Goal: Information Seeking & Learning: Learn about a topic

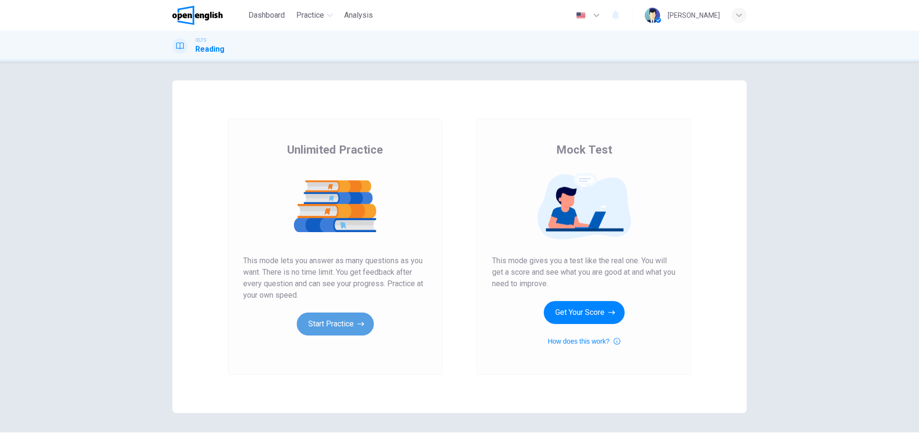
click at [361, 335] on button "Start Practice" at bounding box center [335, 324] width 77 height 23
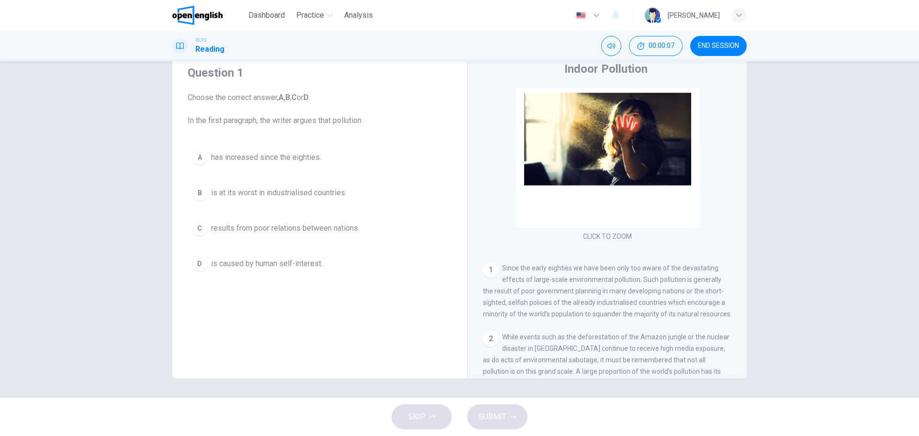
scroll to position [26, 0]
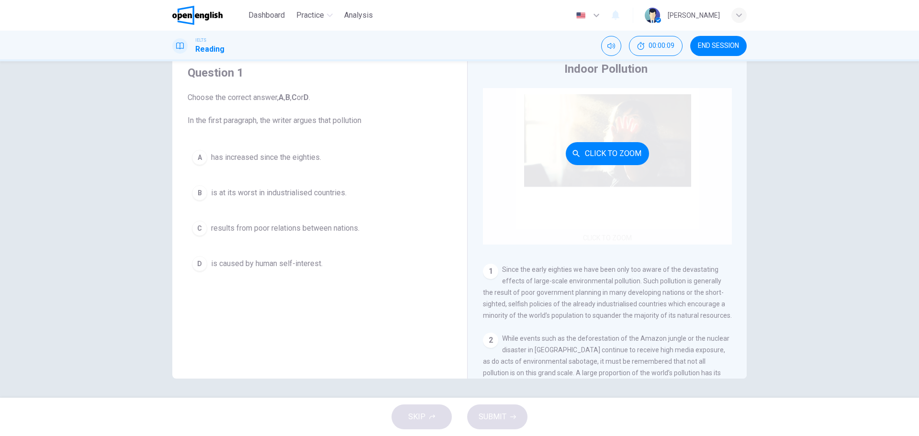
click at [607, 155] on button "Click to Zoom" at bounding box center [607, 153] width 83 height 23
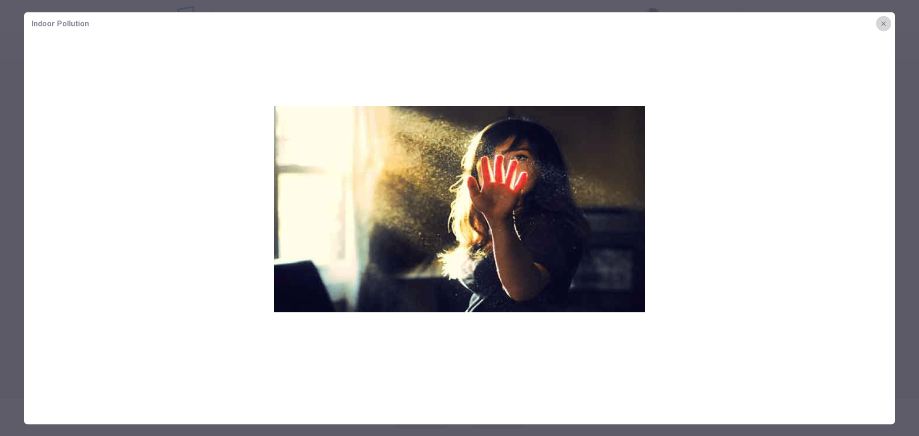
click at [881, 24] on icon "button" at bounding box center [884, 24] width 8 height 8
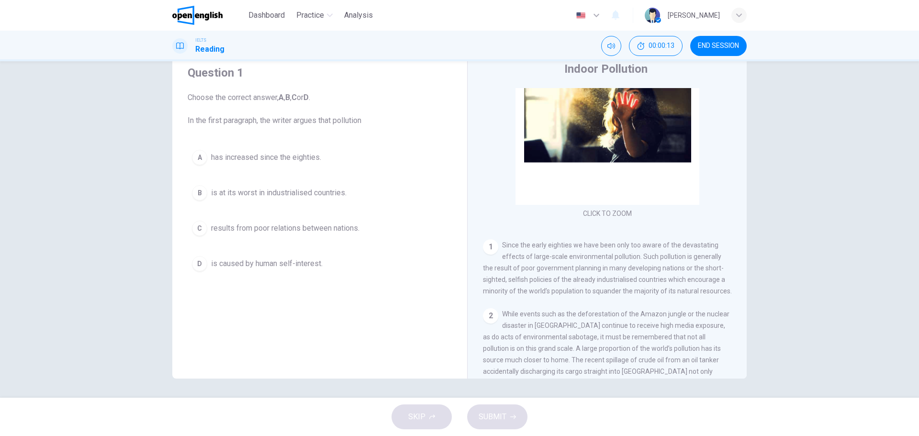
scroll to position [74, 0]
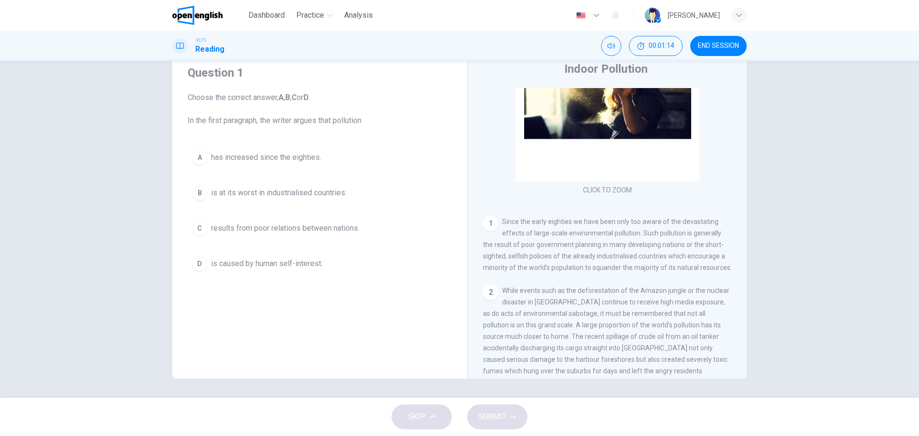
click at [204, 263] on div "D" at bounding box center [199, 263] width 15 height 15
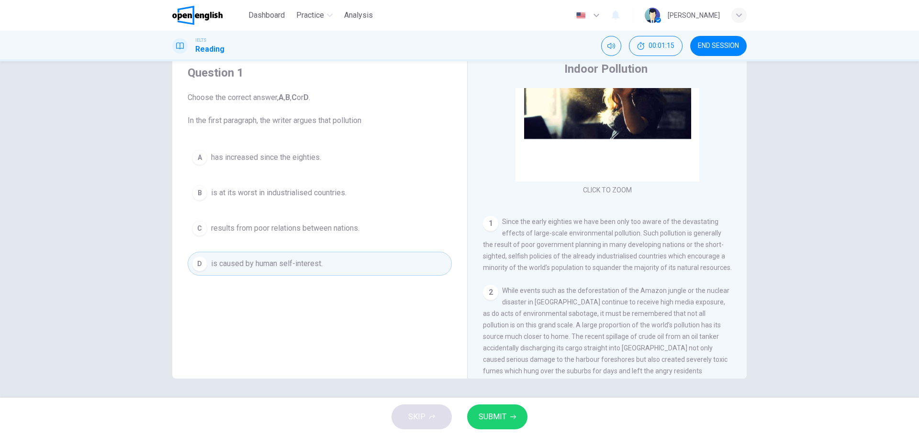
click at [526, 416] on button "SUBMIT" at bounding box center [497, 417] width 60 height 25
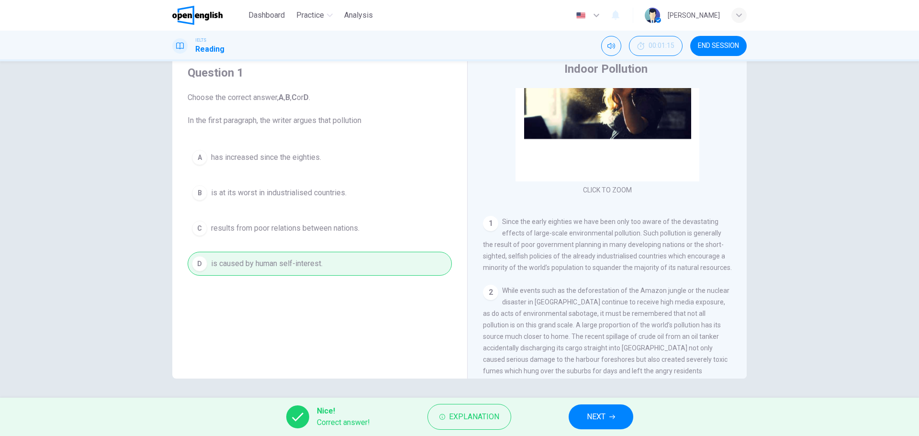
click at [574, 411] on button "NEXT" at bounding box center [601, 417] width 65 height 25
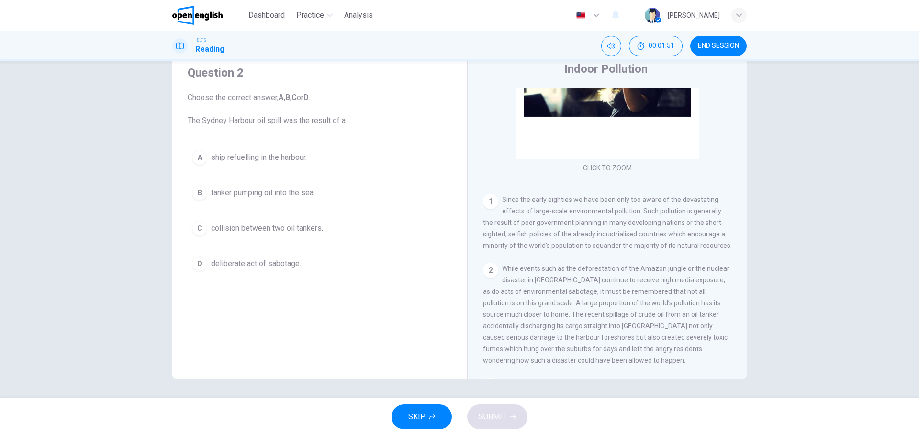
scroll to position [144, 0]
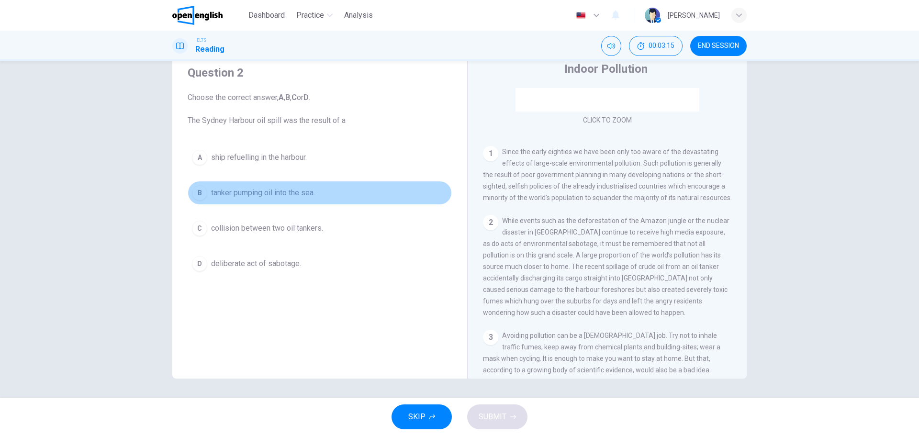
click at [200, 191] on div "B" at bounding box center [199, 192] width 15 height 15
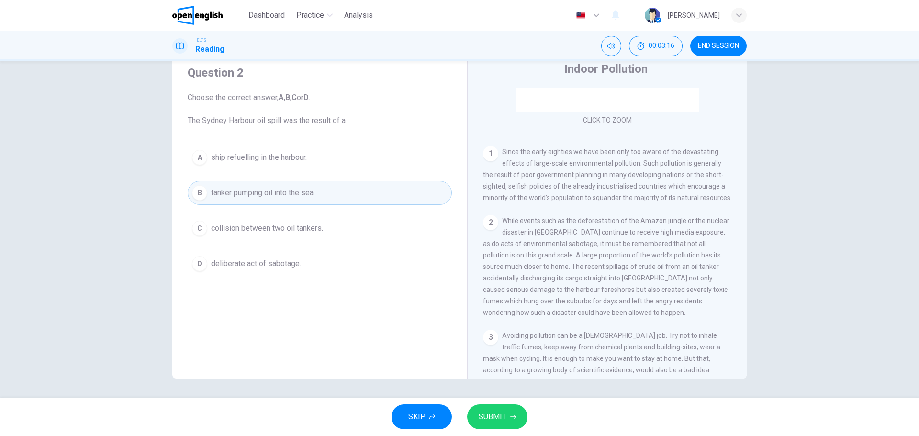
click at [503, 421] on span "SUBMIT" at bounding box center [493, 416] width 28 height 13
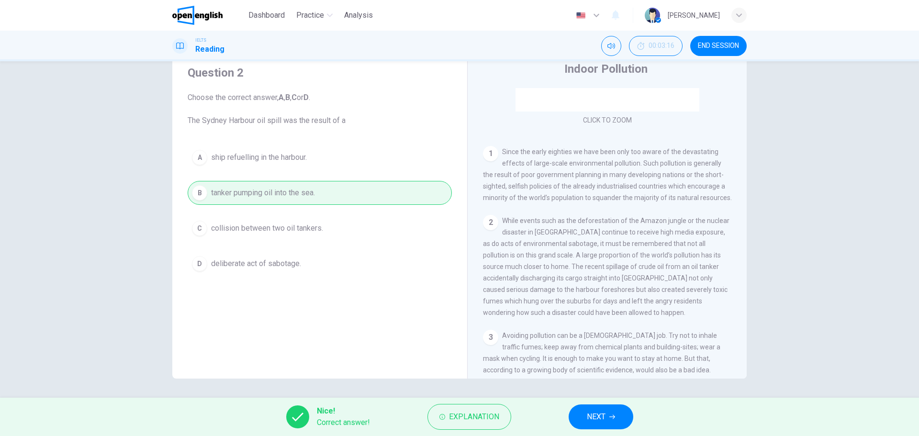
click at [603, 419] on span "NEXT" at bounding box center [596, 416] width 19 height 13
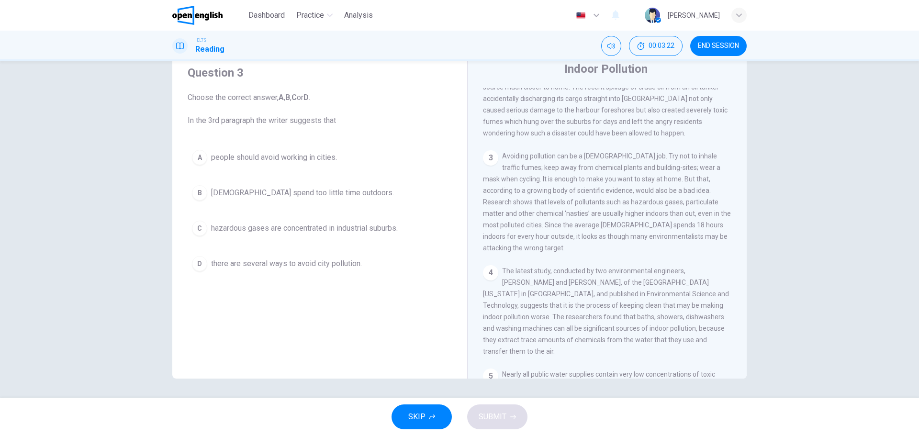
scroll to position [313, 0]
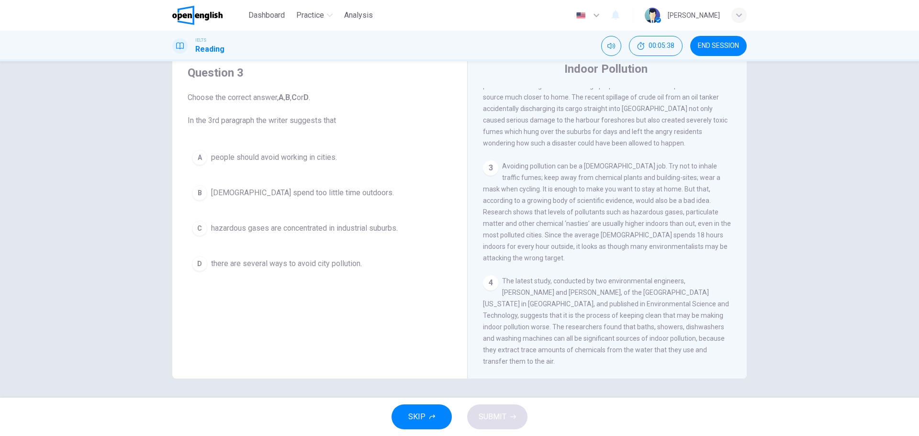
click at [188, 262] on button "D there are several ways to avoid city pollution." at bounding box center [320, 264] width 264 height 24
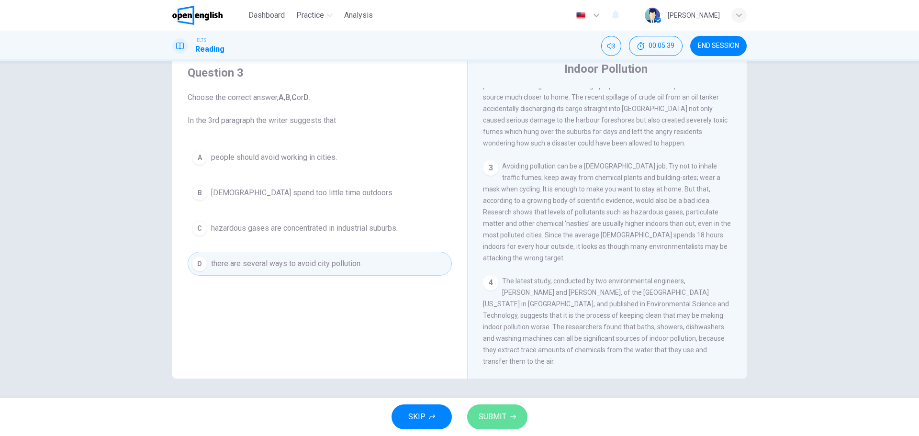
click at [502, 415] on span "SUBMIT" at bounding box center [493, 416] width 28 height 13
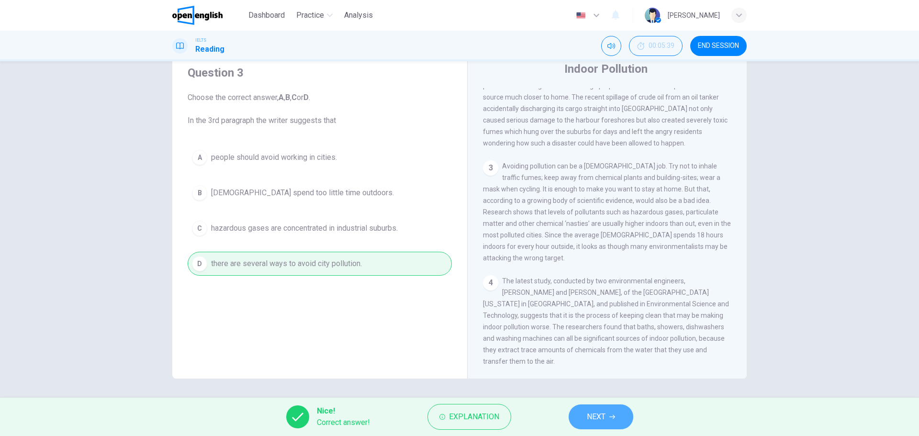
click at [613, 420] on button "NEXT" at bounding box center [601, 417] width 65 height 25
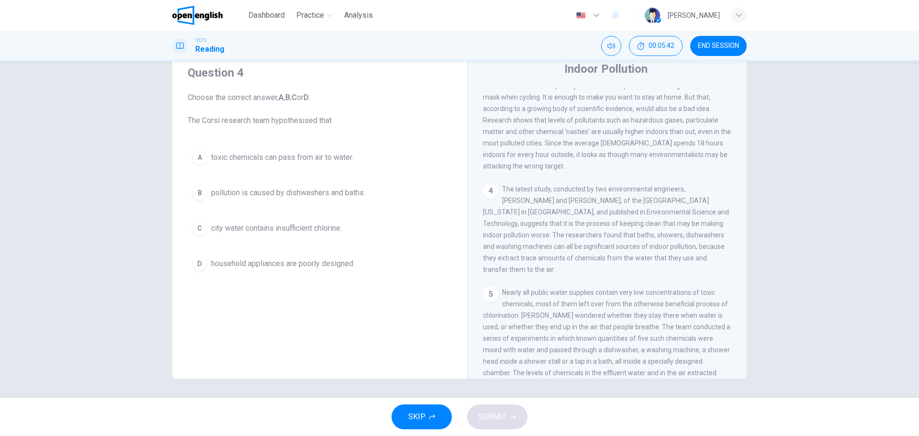
scroll to position [409, 0]
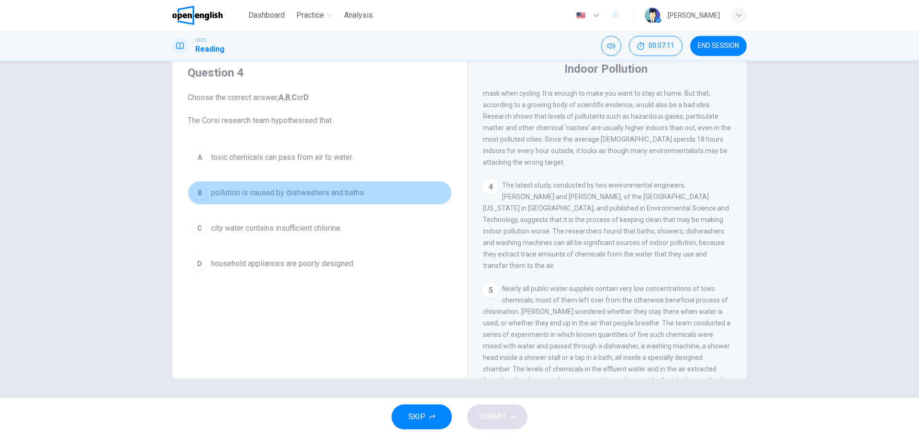
click at [270, 196] on span "pollution is caused by dishwashers and baths." at bounding box center [288, 192] width 154 height 11
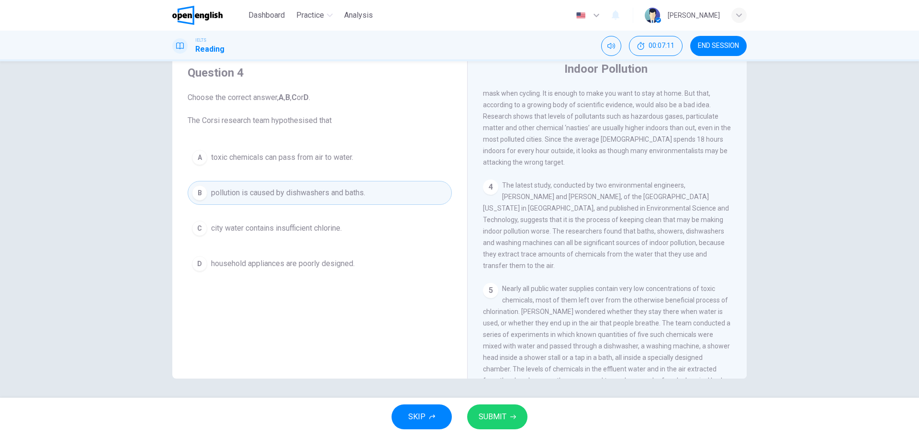
click at [489, 418] on span "SUBMIT" at bounding box center [493, 416] width 28 height 13
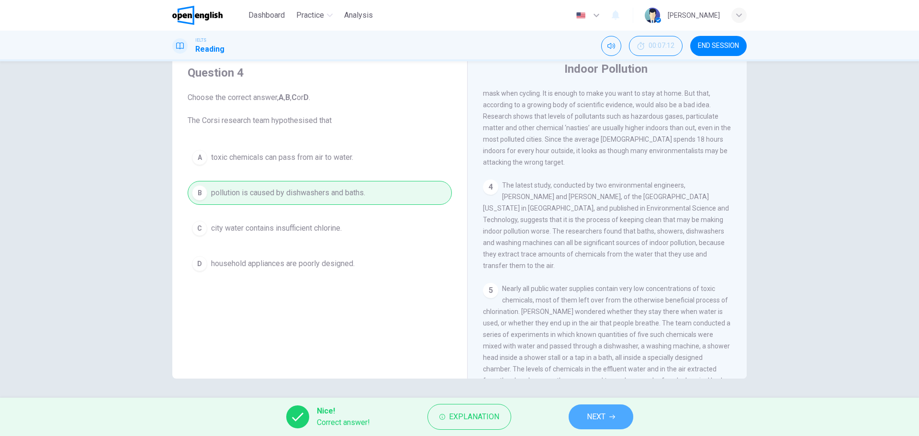
click at [615, 416] on icon "button" at bounding box center [613, 417] width 6 height 6
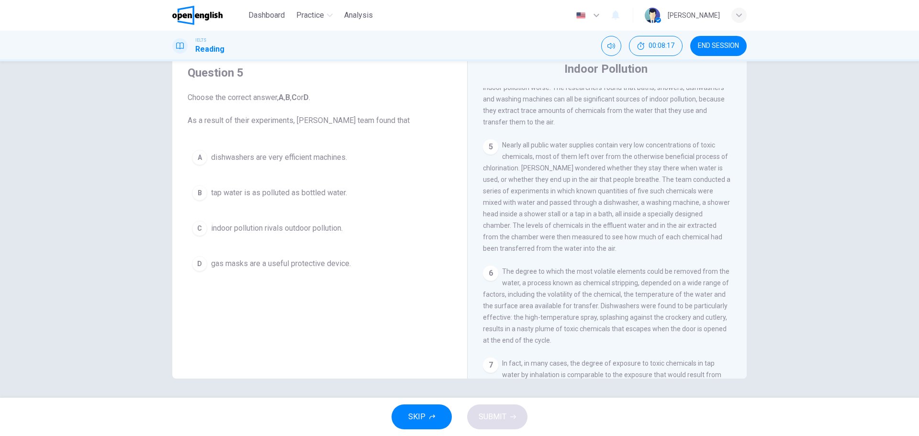
scroll to position [600, 0]
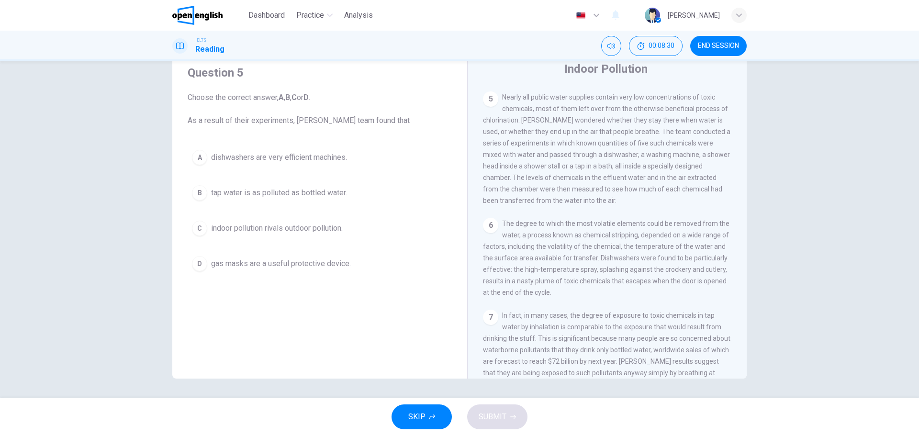
click at [203, 155] on div "A" at bounding box center [199, 157] width 15 height 15
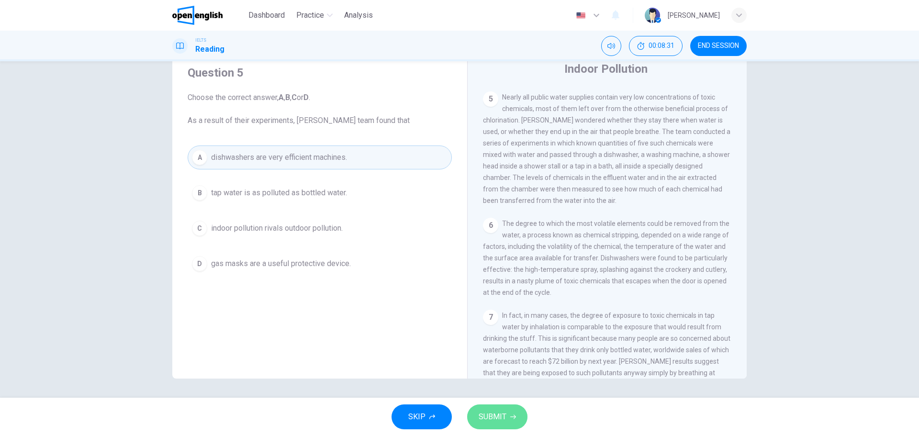
click at [488, 411] on span "SUBMIT" at bounding box center [493, 416] width 28 height 13
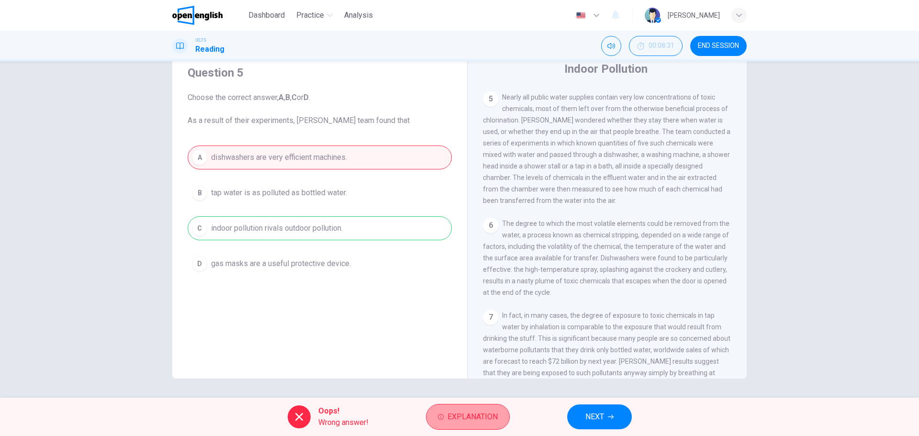
click at [467, 411] on span "Explanation" at bounding box center [473, 416] width 50 height 13
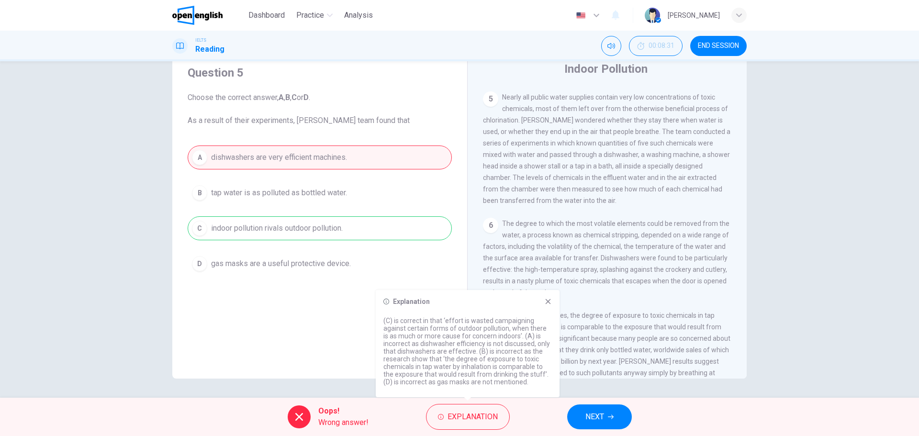
click at [549, 301] on icon at bounding box center [548, 302] width 8 height 8
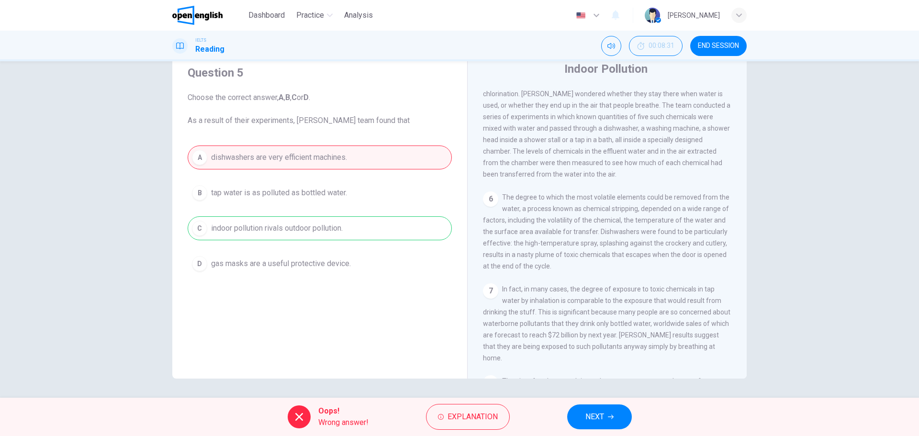
scroll to position [648, 0]
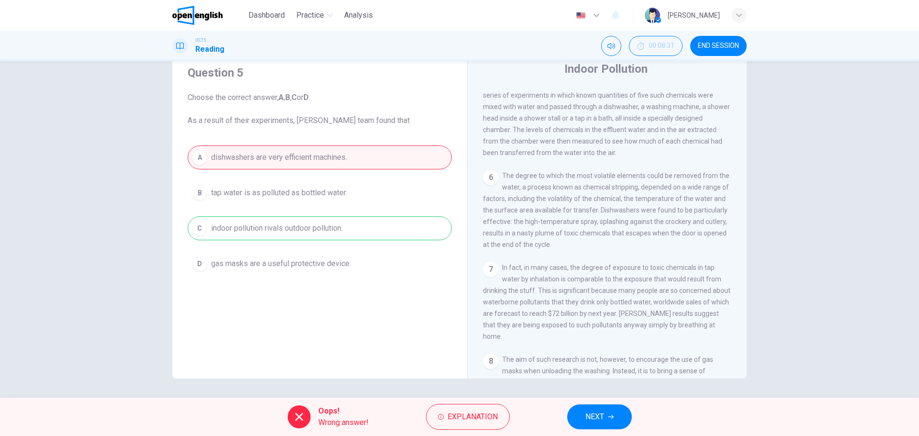
click at [598, 418] on span "NEXT" at bounding box center [595, 416] width 19 height 13
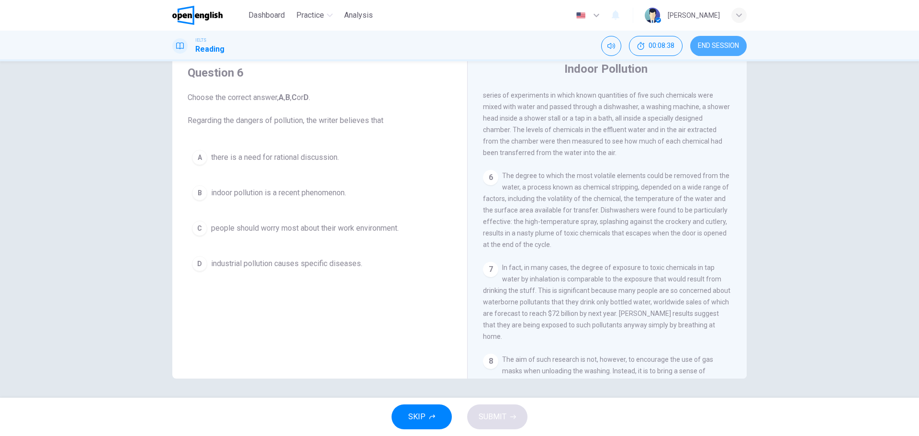
click at [726, 48] on span "END SESSION" at bounding box center [718, 46] width 41 height 8
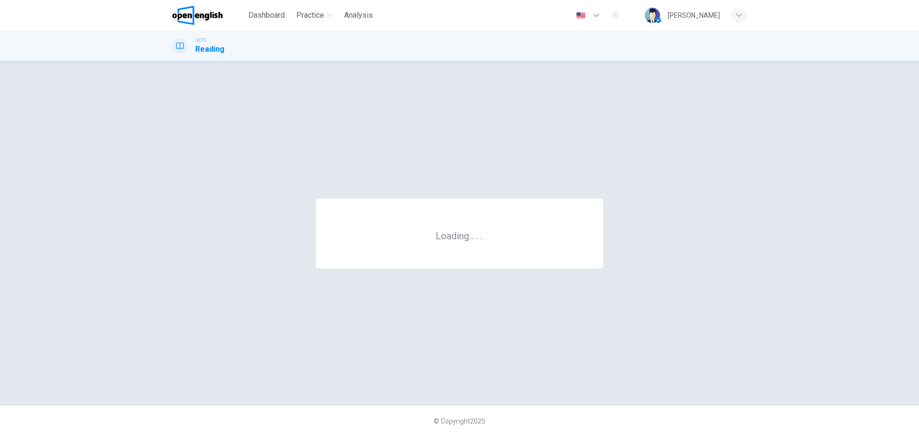
scroll to position [0, 0]
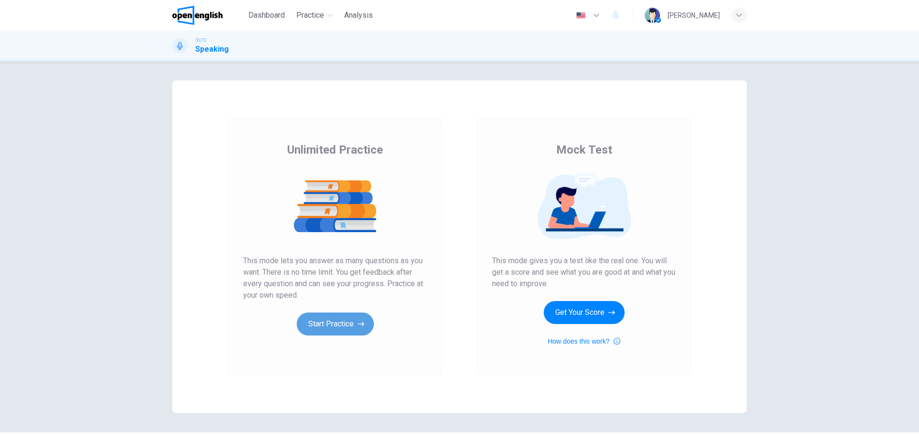
click at [339, 325] on button "Start Practice" at bounding box center [335, 324] width 77 height 23
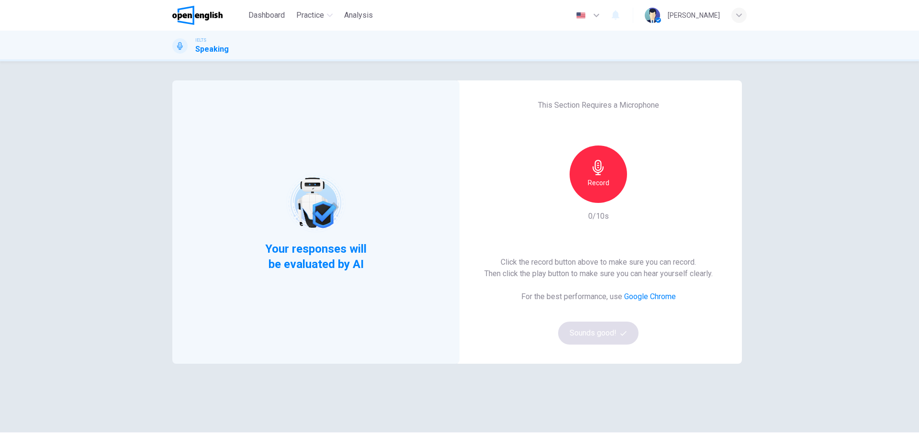
click at [588, 179] on h6 "Record" at bounding box center [599, 182] width 22 height 11
click at [600, 181] on h6 "Stop" at bounding box center [598, 182] width 14 height 11
click at [646, 197] on div "button" at bounding box center [642, 195] width 15 height 15
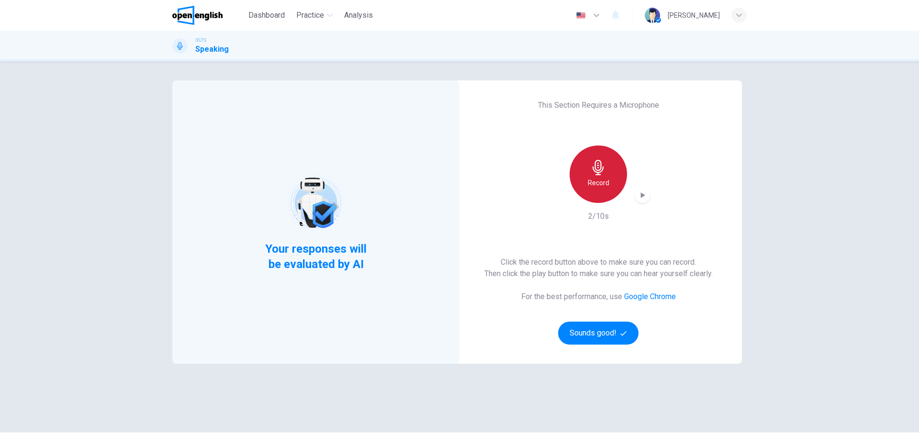
click at [604, 186] on h6 "Record" at bounding box center [599, 182] width 22 height 11
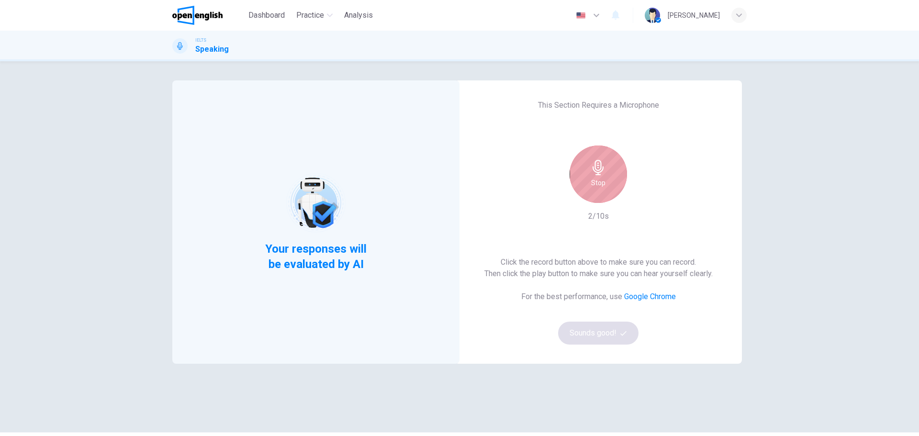
click at [600, 171] on icon "button" at bounding box center [598, 167] width 11 height 15
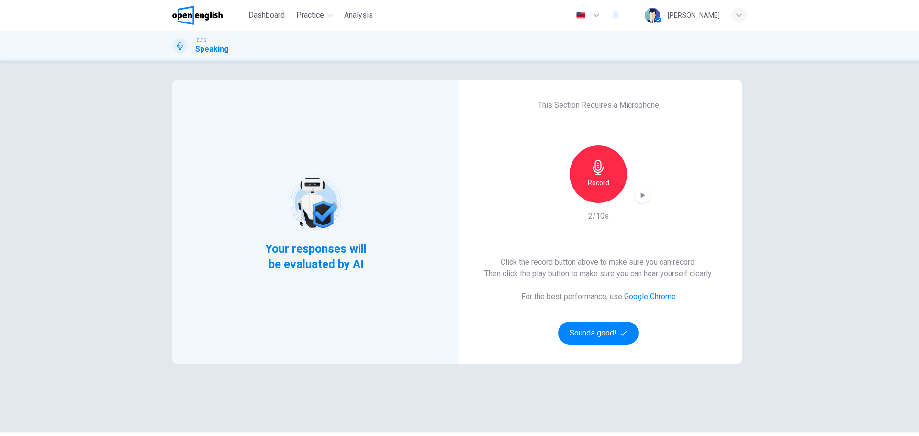
click at [642, 196] on icon "button" at bounding box center [643, 196] width 10 height 10
click at [638, 197] on icon "button" at bounding box center [643, 196] width 10 height 10
click at [641, 193] on icon "button" at bounding box center [642, 195] width 7 height 7
click at [587, 330] on button "Sounds good!" at bounding box center [598, 333] width 80 height 23
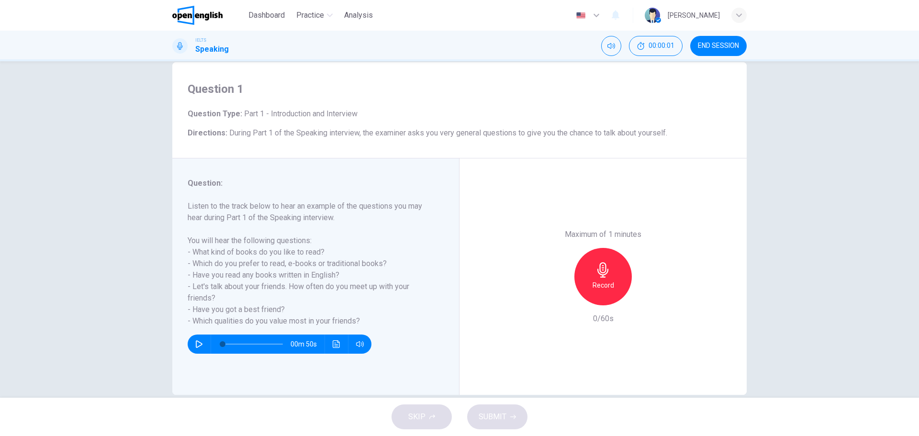
scroll to position [34, 0]
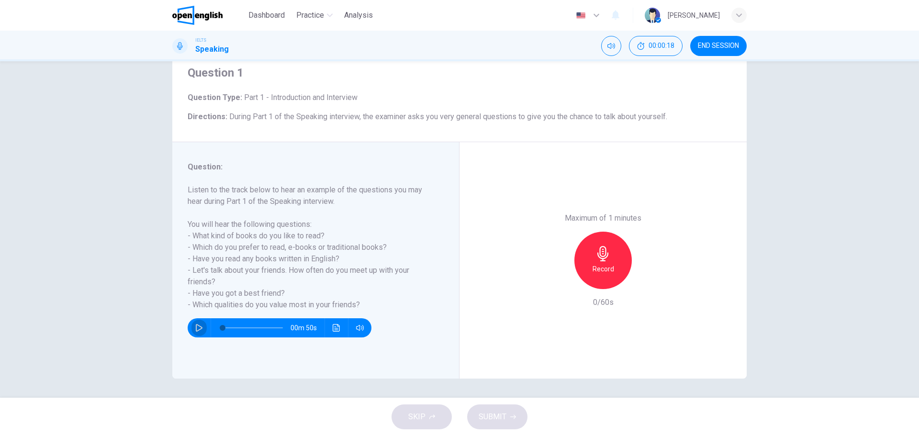
click at [195, 329] on icon "button" at bounding box center [199, 328] width 8 height 8
click at [196, 328] on icon "button" at bounding box center [198, 328] width 5 height 6
click at [198, 330] on icon "button" at bounding box center [199, 328] width 8 height 8
click at [196, 326] on icon "button" at bounding box center [198, 328] width 5 height 6
click at [195, 326] on icon "button" at bounding box center [199, 328] width 8 height 8
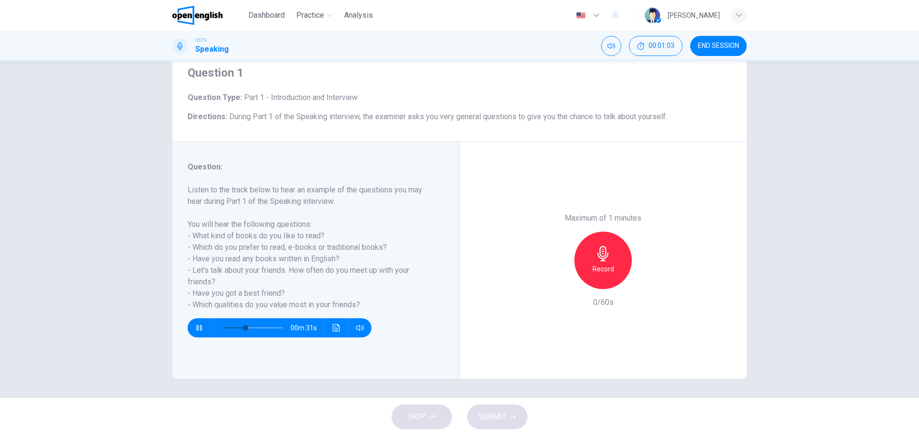
click at [196, 326] on icon "button" at bounding box center [198, 328] width 5 height 6
click at [189, 333] on div "00m 30s" at bounding box center [280, 327] width 184 height 19
click at [196, 329] on icon "button" at bounding box center [199, 328] width 7 height 8
click at [195, 329] on icon "button" at bounding box center [199, 328] width 8 height 8
click at [192, 330] on button "button" at bounding box center [199, 327] width 15 height 19
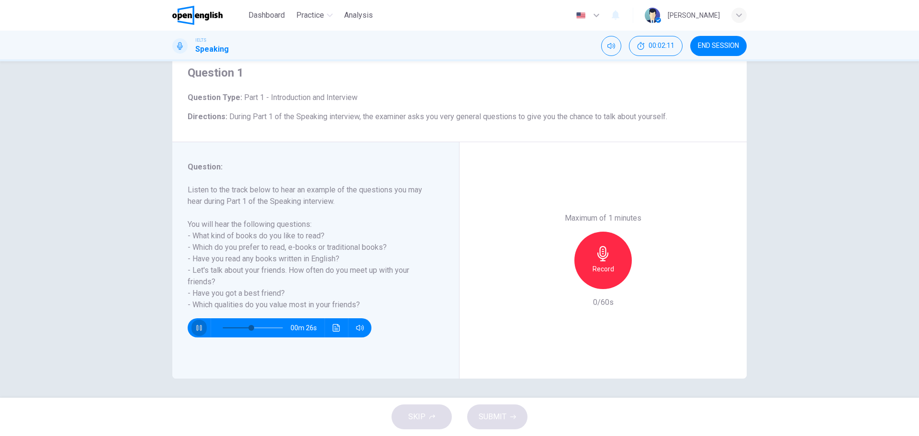
click at [195, 328] on icon "button" at bounding box center [199, 328] width 8 height 8
type input "*"
click at [223, 327] on span at bounding box center [253, 327] width 60 height 13
click at [588, 244] on div "Record" at bounding box center [603, 260] width 57 height 57
click at [614, 270] on div "Stop" at bounding box center [603, 260] width 57 height 57
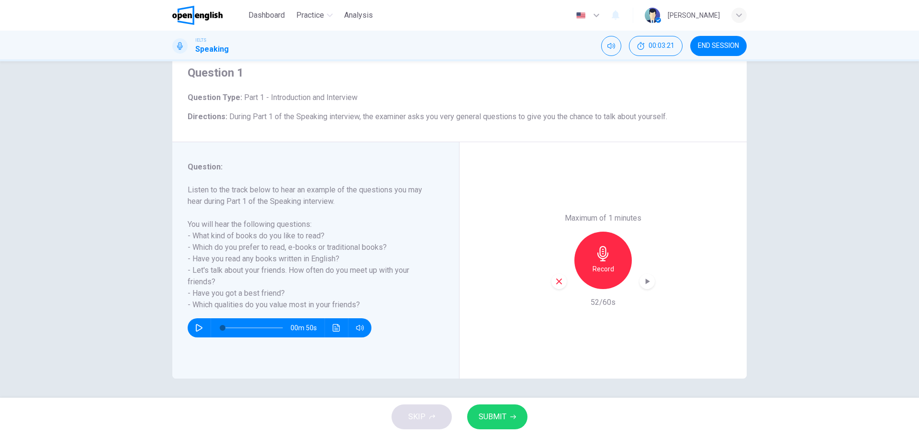
click at [489, 418] on span "SUBMIT" at bounding box center [493, 416] width 28 height 13
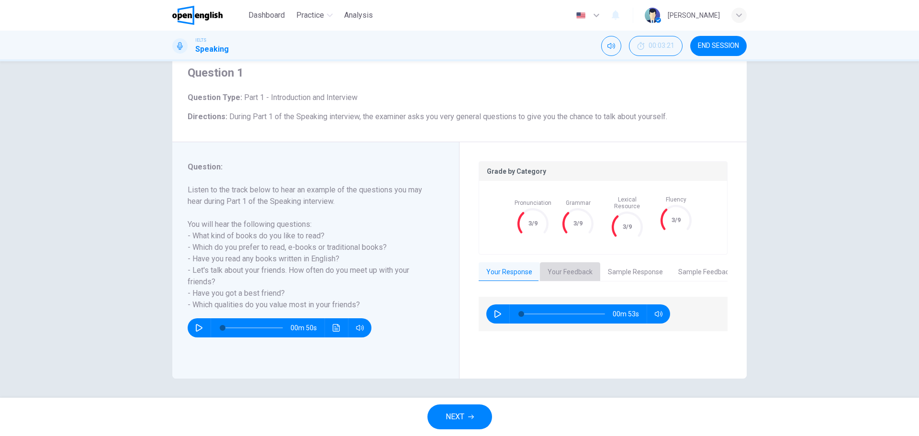
click at [563, 262] on button "Your Feedback" at bounding box center [570, 272] width 60 height 20
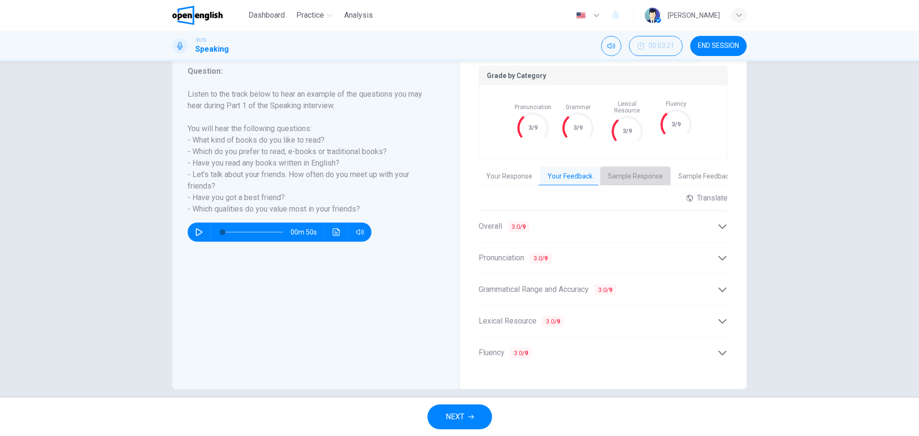
click at [631, 167] on button "Sample Response" at bounding box center [635, 177] width 70 height 20
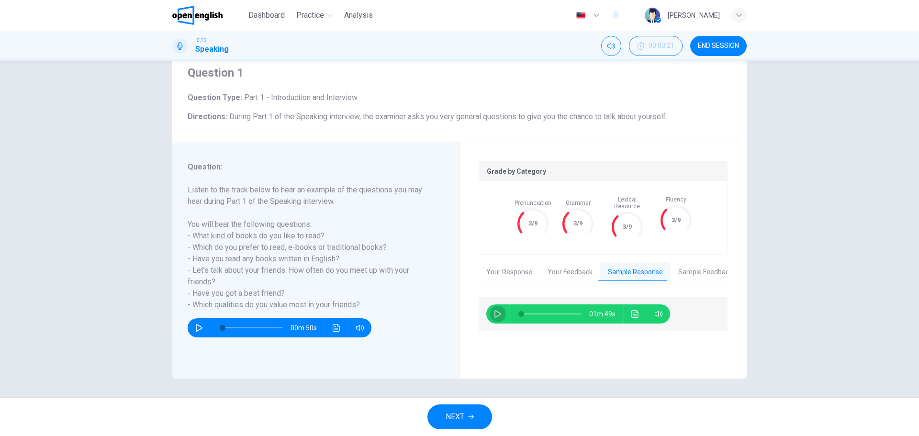
click at [492, 311] on button "button" at bounding box center [497, 314] width 15 height 19
click at [538, 311] on span at bounding box center [541, 314] width 6 height 6
click at [544, 311] on span at bounding box center [542, 314] width 6 height 6
click at [556, 311] on span at bounding box center [559, 314] width 6 height 6
click at [563, 311] on span at bounding box center [560, 314] width 6 height 6
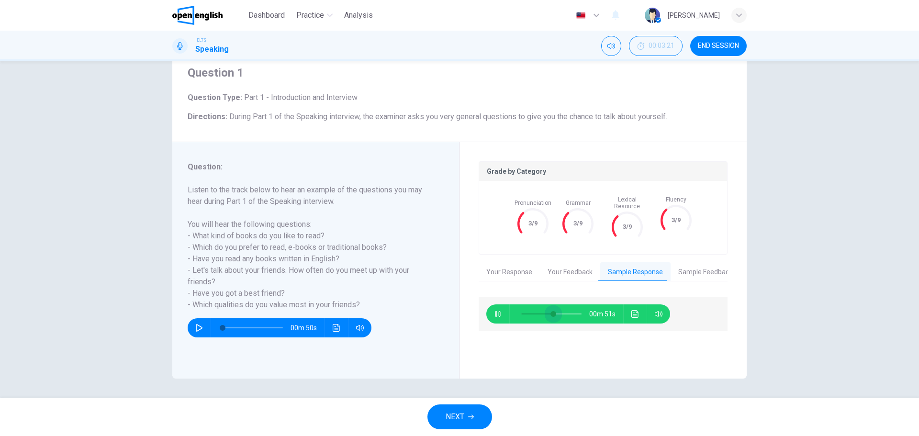
click at [551, 307] on span at bounding box center [551, 313] width 60 height 13
click at [532, 307] on span at bounding box center [551, 313] width 60 height 13
click at [494, 310] on icon "button" at bounding box center [498, 314] width 8 height 8
type input "**"
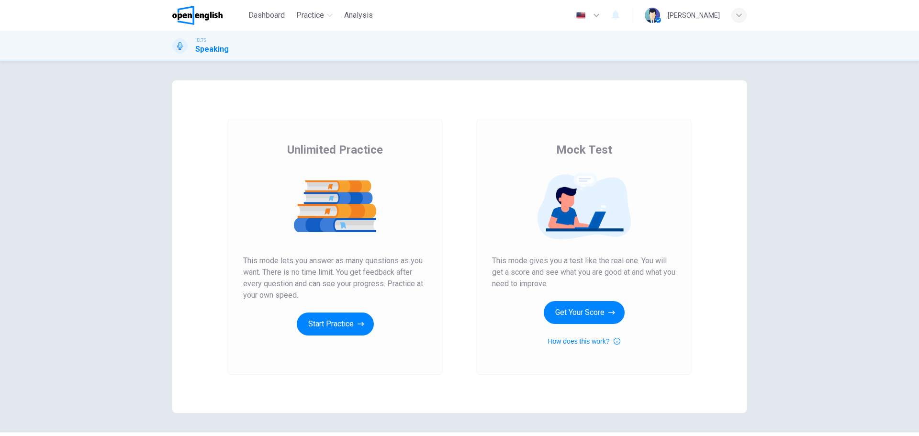
click at [331, 345] on div "Unlimited Practice This mode lets you answer as many questions as you want. The…" at bounding box center [335, 247] width 214 height 256
click at [326, 319] on button "Start Practice" at bounding box center [335, 324] width 77 height 23
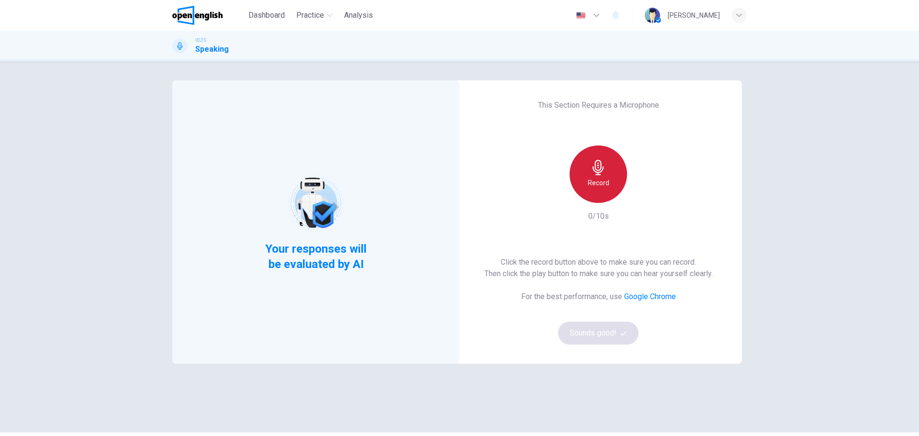
click at [600, 188] on h6 "Record" at bounding box center [599, 182] width 22 height 11
click at [593, 177] on h6 "Stop" at bounding box center [598, 182] width 14 height 11
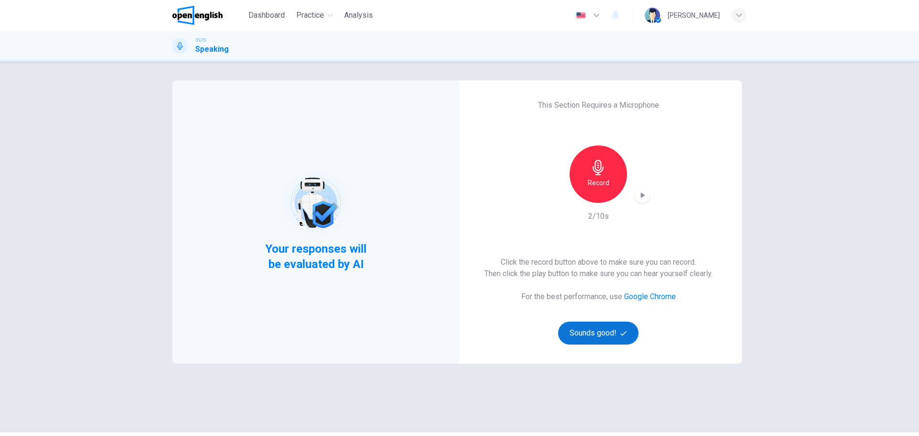
click at [610, 326] on button "Sounds good!" at bounding box center [598, 333] width 80 height 23
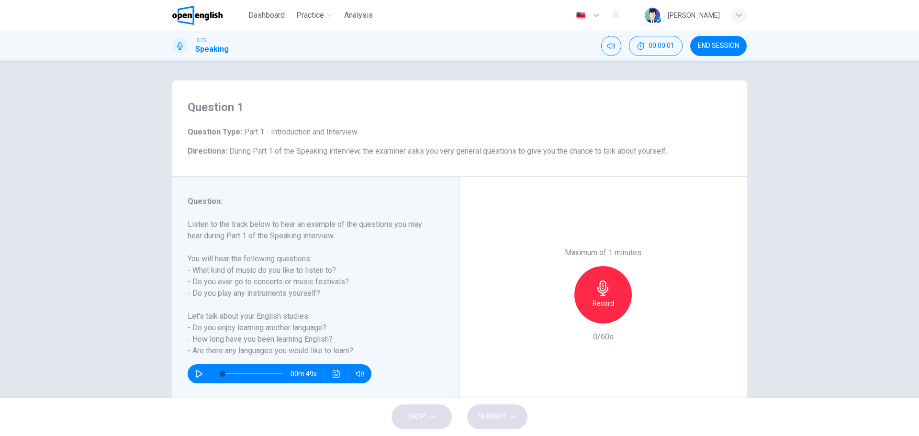
scroll to position [34, 0]
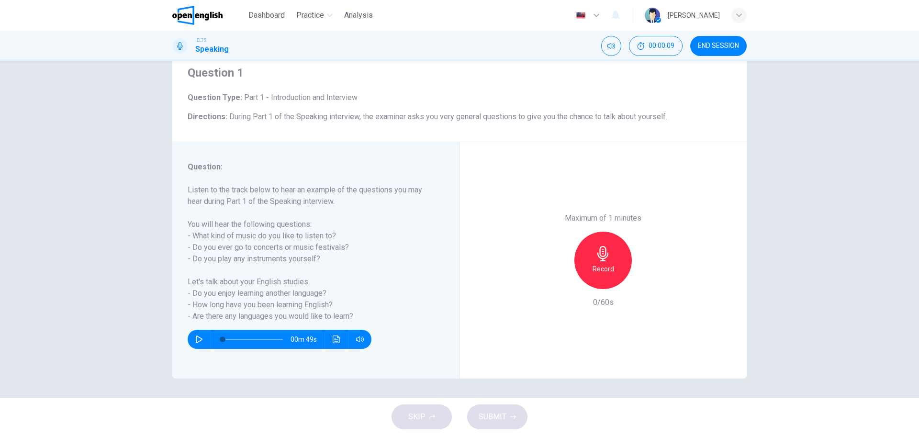
click at [196, 339] on icon "button" at bounding box center [199, 340] width 8 height 8
click at [225, 340] on span at bounding box center [224, 340] width 6 height 6
click at [197, 339] on icon "button" at bounding box center [199, 340] width 8 height 8
click at [200, 339] on icon "button" at bounding box center [199, 340] width 8 height 8
click at [199, 337] on icon "button" at bounding box center [198, 340] width 5 height 6
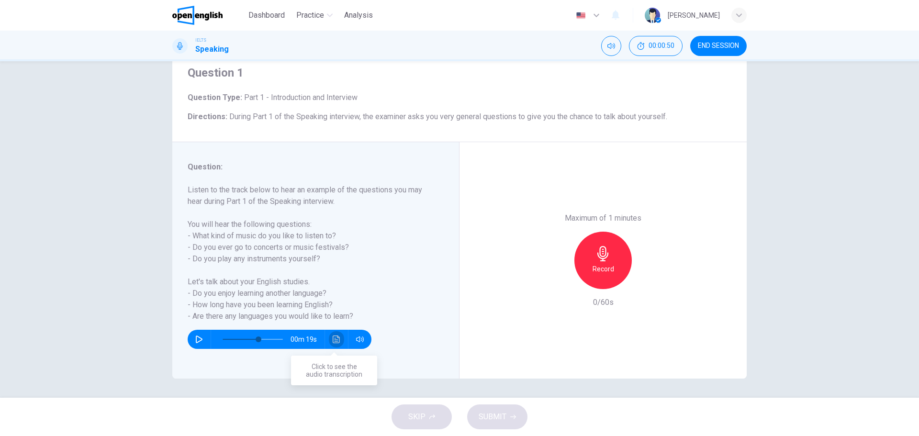
click at [335, 334] on button "Click to see the audio transcription" at bounding box center [336, 339] width 15 height 19
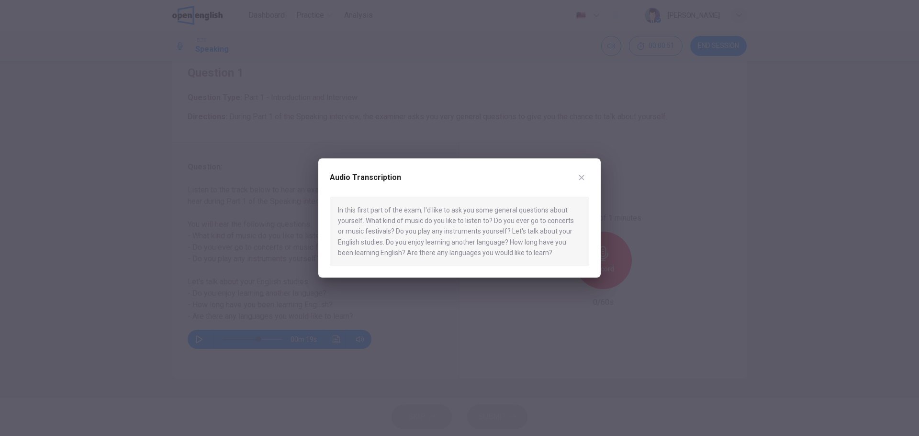
click at [587, 175] on button "button" at bounding box center [581, 177] width 15 height 15
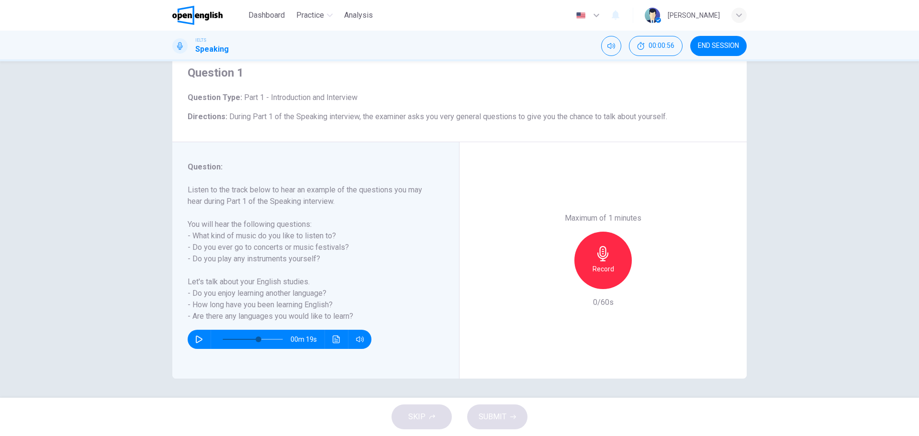
click at [219, 339] on div at bounding box center [250, 339] width 79 height 19
click at [224, 341] on span at bounding box center [253, 339] width 60 height 13
click at [602, 262] on div "Record" at bounding box center [603, 260] width 57 height 57
click at [509, 423] on button "SUBMIT" at bounding box center [497, 417] width 60 height 25
type input "*"
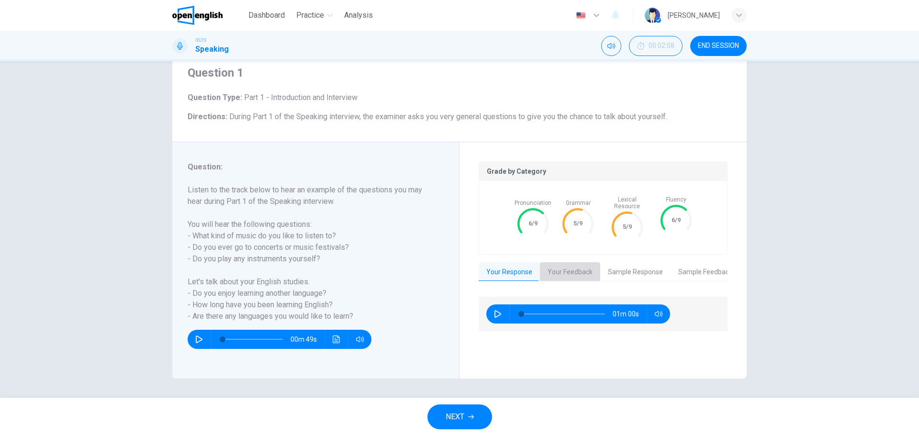
click at [561, 267] on button "Your Feedback" at bounding box center [570, 272] width 60 height 20
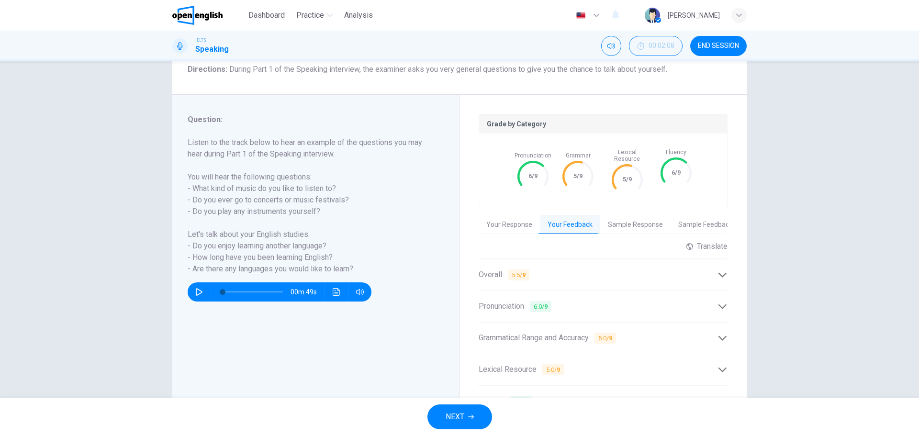
scroll to position [82, 0]
click at [725, 275] on div "Overall 5.5 / 9" at bounding box center [603, 274] width 249 height 23
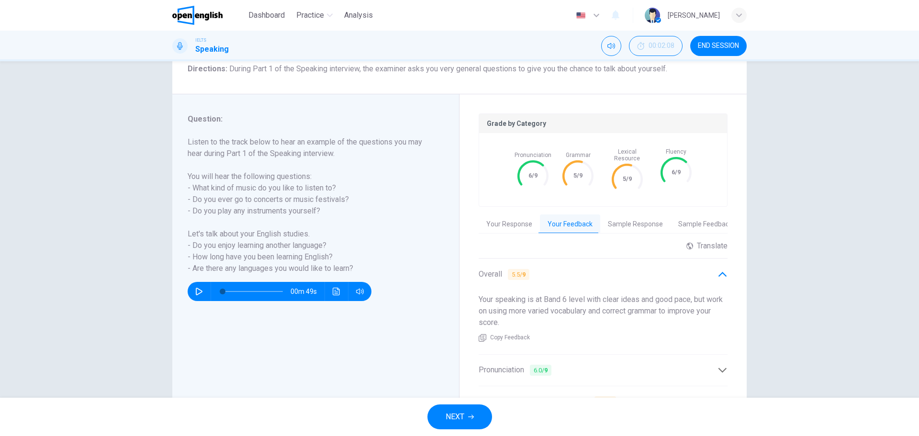
click at [601, 272] on div "Overall 5.5 / 9" at bounding box center [598, 275] width 239 height 12
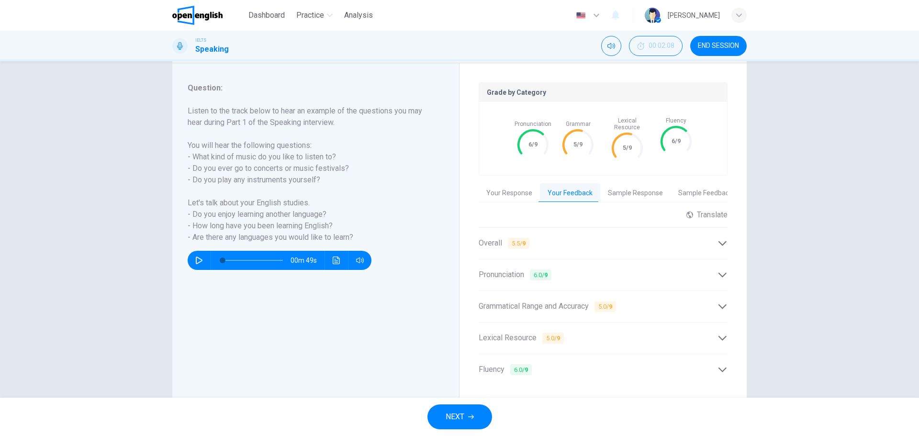
scroll to position [134, 0]
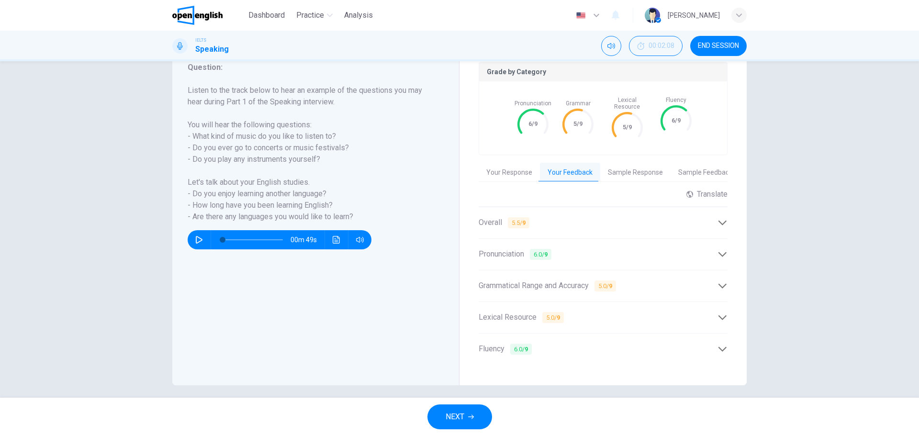
click at [549, 280] on span "Grammatical Range and Accuracy 5.0 / 9" at bounding box center [547, 286] width 137 height 12
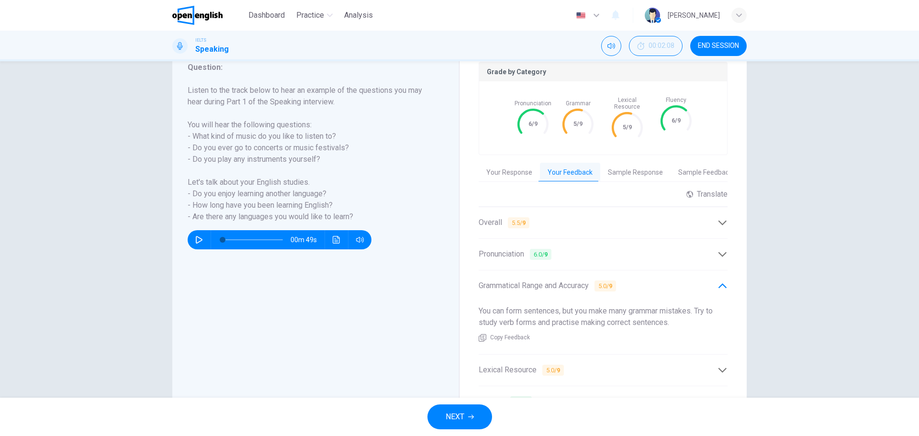
click at [675, 282] on div "Grammatical Range and Accuracy 5.0 / 9" at bounding box center [598, 286] width 239 height 12
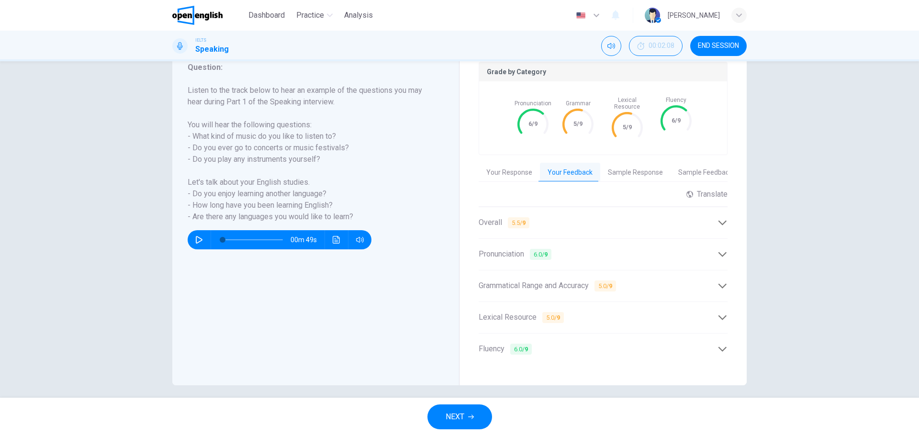
click at [604, 312] on div "Lexical Resource 5.0 / 9" at bounding box center [598, 318] width 239 height 12
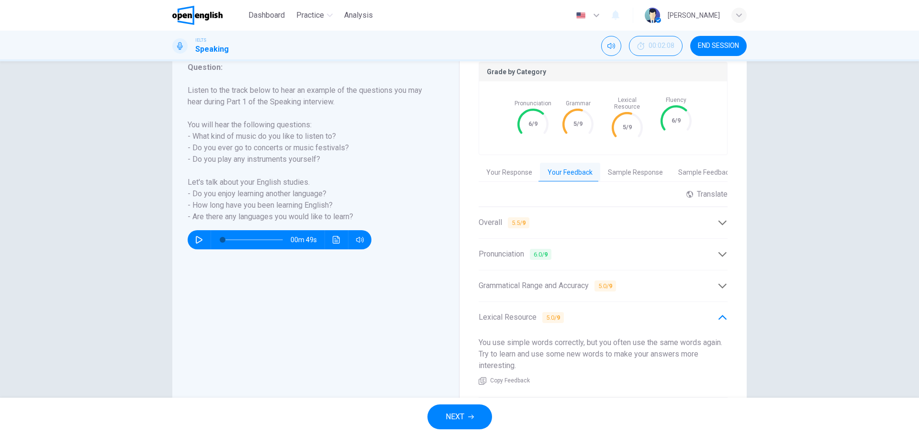
click at [598, 312] on div "Lexical Resource 5.0 / 9" at bounding box center [598, 318] width 239 height 12
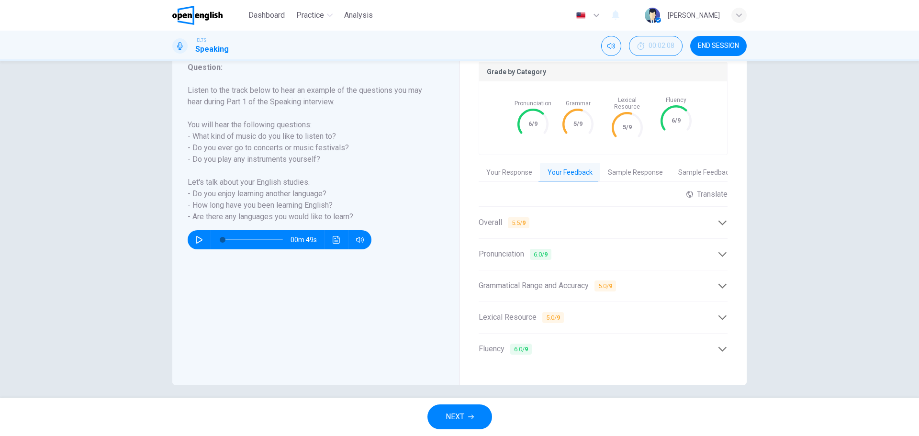
click at [634, 169] on button "Sample Response" at bounding box center [635, 173] width 70 height 20
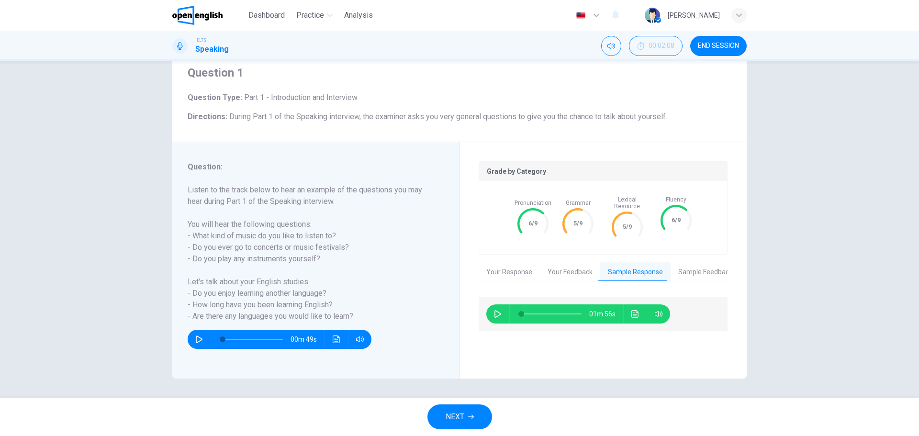
scroll to position [34, 0]
click at [681, 265] on button "Sample Feedback" at bounding box center [705, 272] width 69 height 20
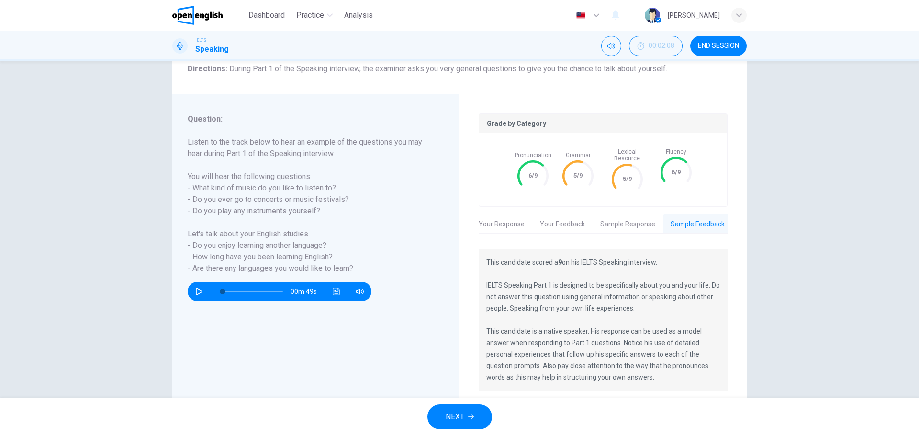
scroll to position [108, 0]
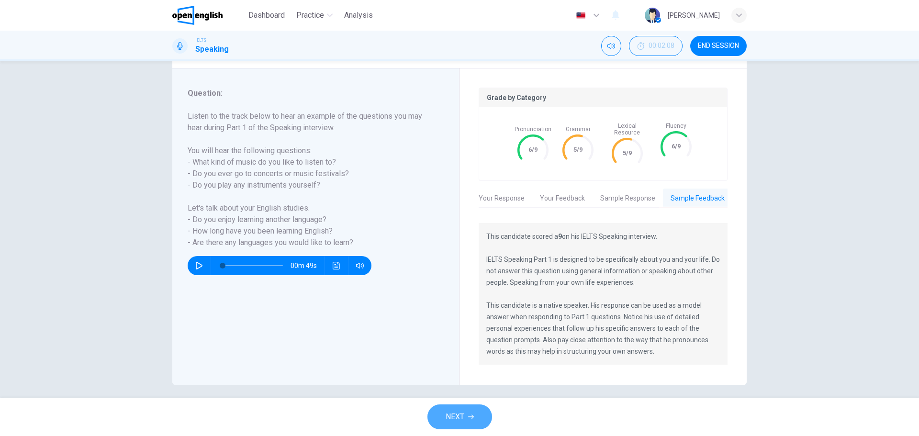
click at [464, 416] on span "NEXT" at bounding box center [455, 416] width 19 height 13
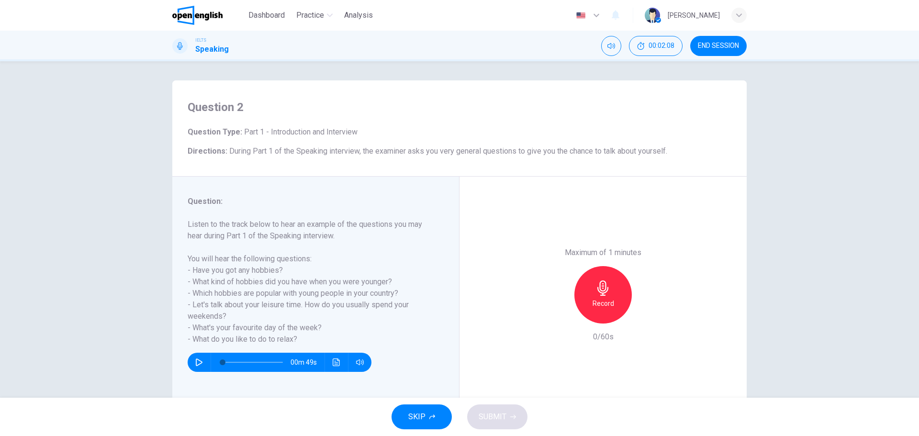
scroll to position [34, 0]
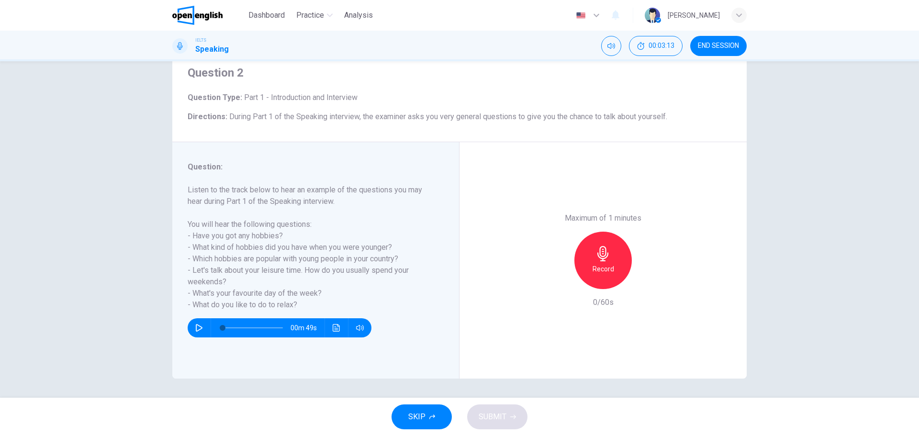
drag, startPoint x: 624, startPoint y: 283, endPoint x: 605, endPoint y: 272, distance: 22.5
click at [621, 282] on div "Record" at bounding box center [603, 260] width 103 height 57
click at [605, 271] on h6 "Record" at bounding box center [604, 268] width 22 height 11
click at [605, 260] on icon "button" at bounding box center [603, 253] width 15 height 15
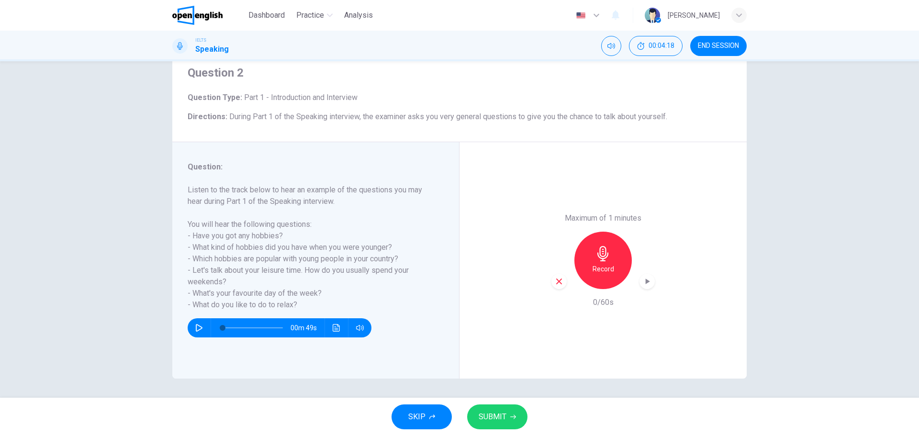
click at [557, 281] on icon "button" at bounding box center [559, 281] width 9 height 9
click at [603, 265] on h6 "Record" at bounding box center [604, 268] width 22 height 11
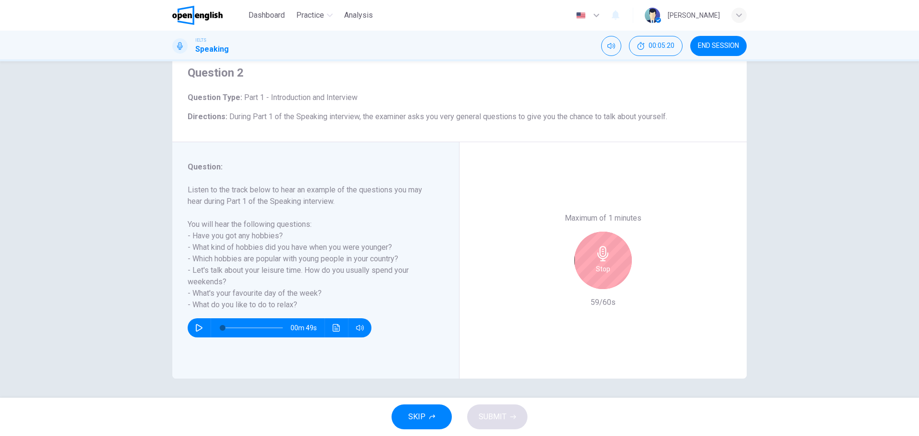
click at [604, 258] on icon "button" at bounding box center [603, 253] width 11 height 15
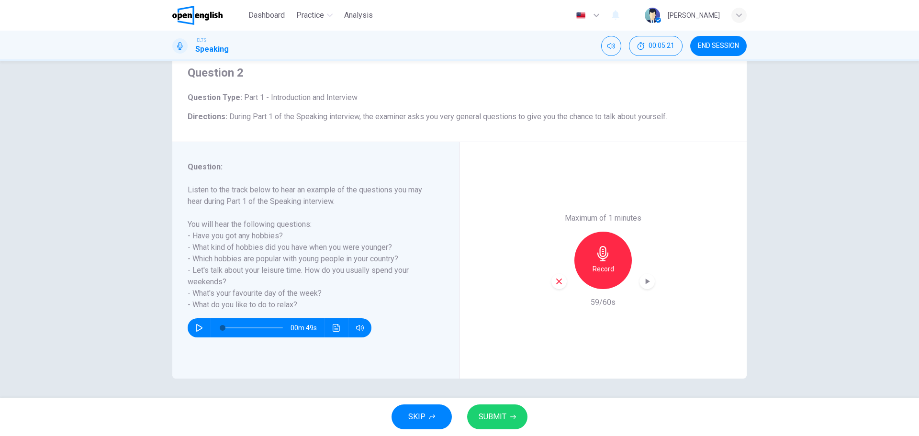
click at [498, 420] on span "SUBMIT" at bounding box center [493, 416] width 28 height 13
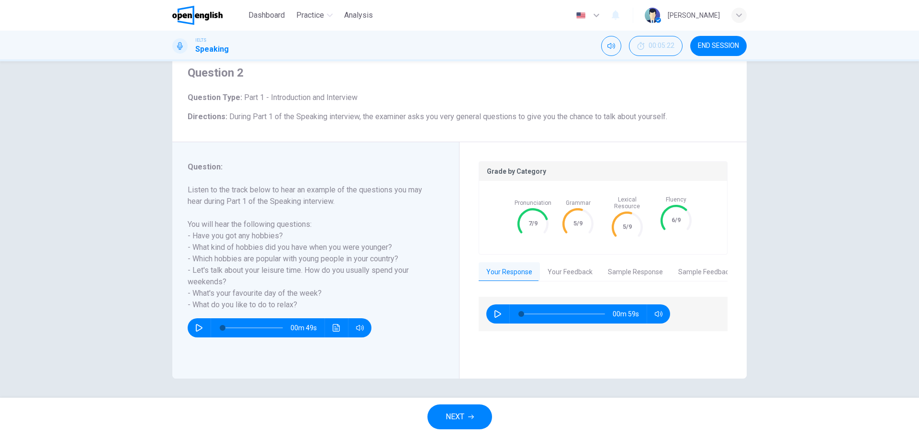
click at [558, 253] on div "Grade by Category Pronunciation 7/9 Grammar 5/9 Lexical Resource 5/9 Fluency 6/…" at bounding box center [603, 260] width 249 height 198
click at [559, 264] on button "Your Feedback" at bounding box center [570, 272] width 60 height 20
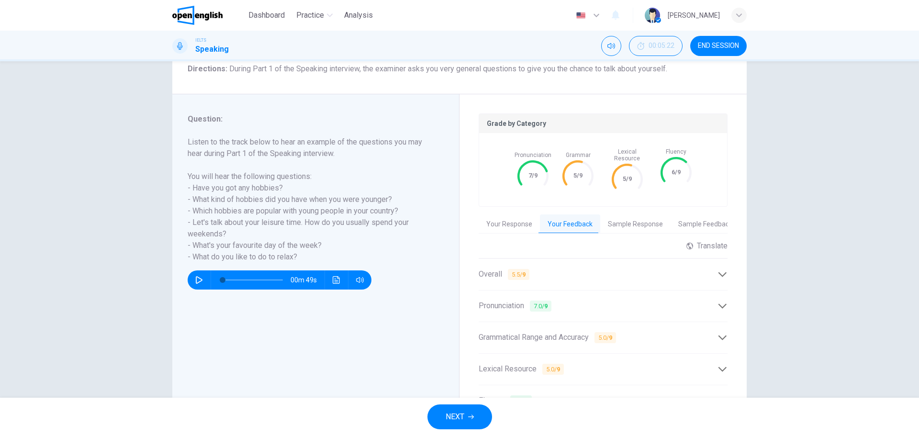
scroll to position [130, 0]
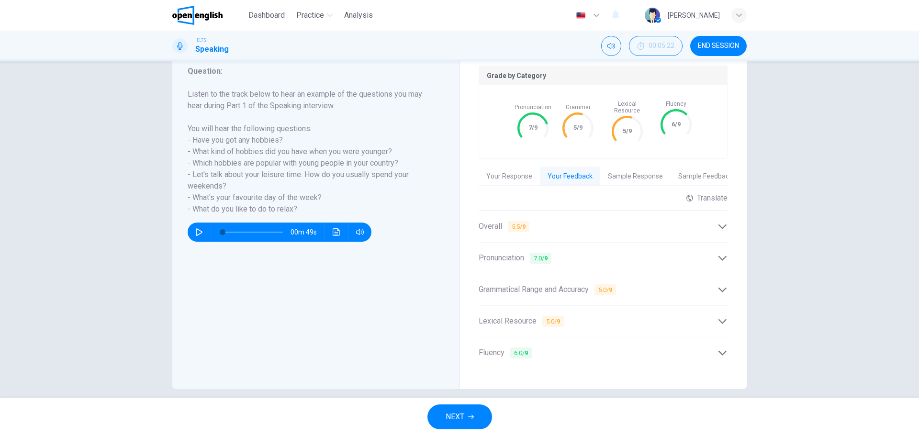
click at [554, 350] on div "Fluency 6.0 / 9" at bounding box center [598, 353] width 239 height 12
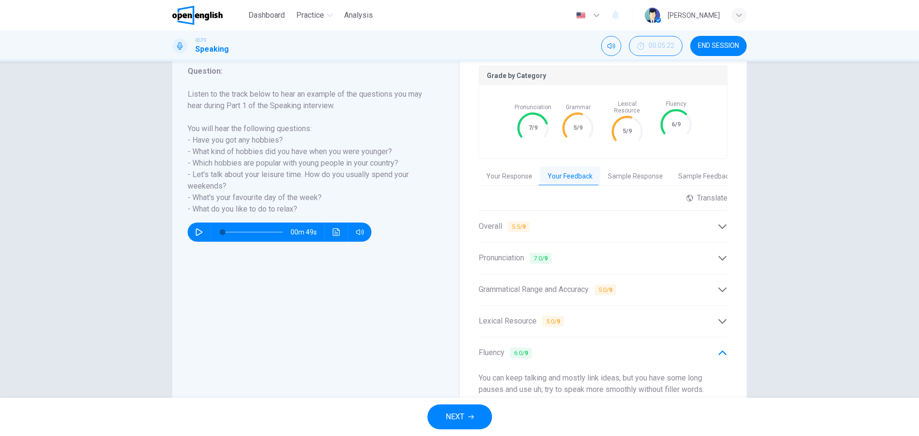
click at [557, 349] on div "Fluency 6.0 / 9" at bounding box center [598, 353] width 239 height 12
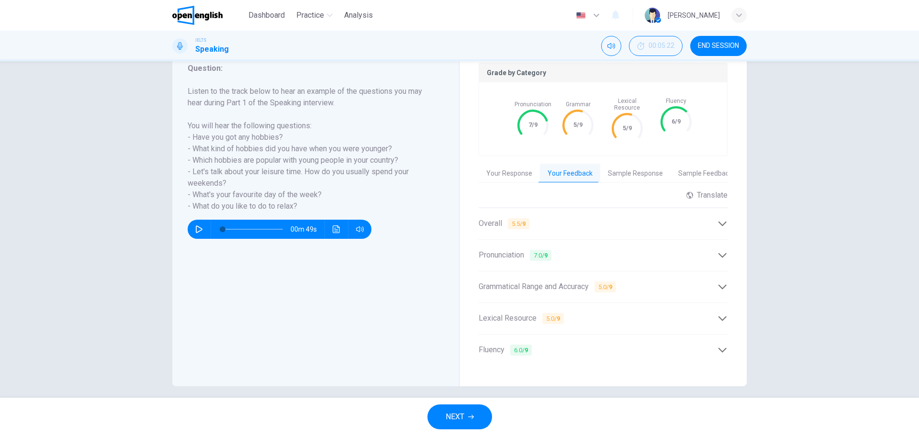
scroll to position [134, 0]
click at [564, 248] on div "Pronunciation 7.0 / 9" at bounding box center [598, 254] width 239 height 12
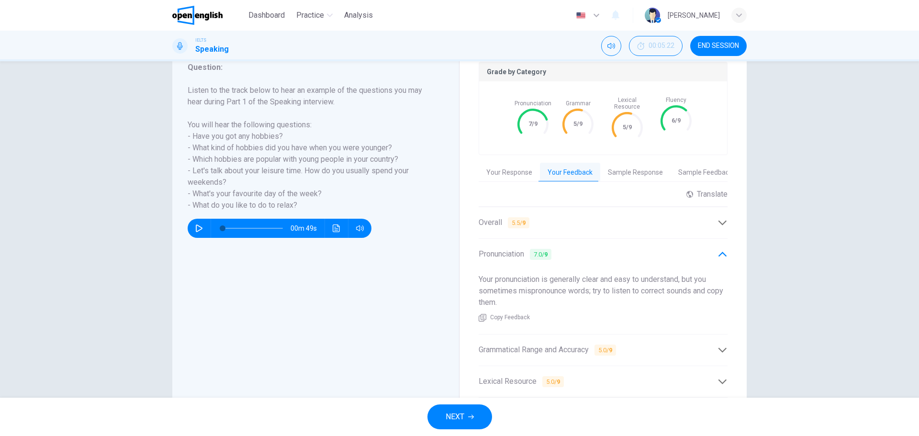
click at [564, 248] on div "Pronunciation 7.0 / 9" at bounding box center [598, 254] width 239 height 12
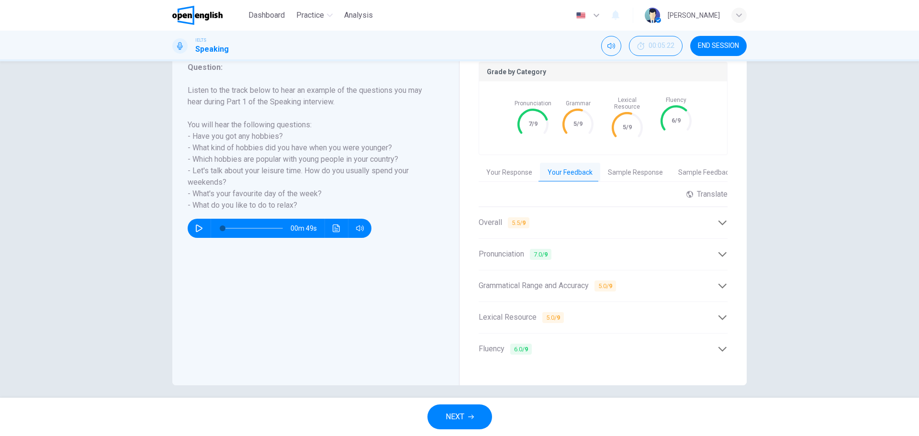
click at [460, 410] on span "NEXT" at bounding box center [455, 416] width 19 height 13
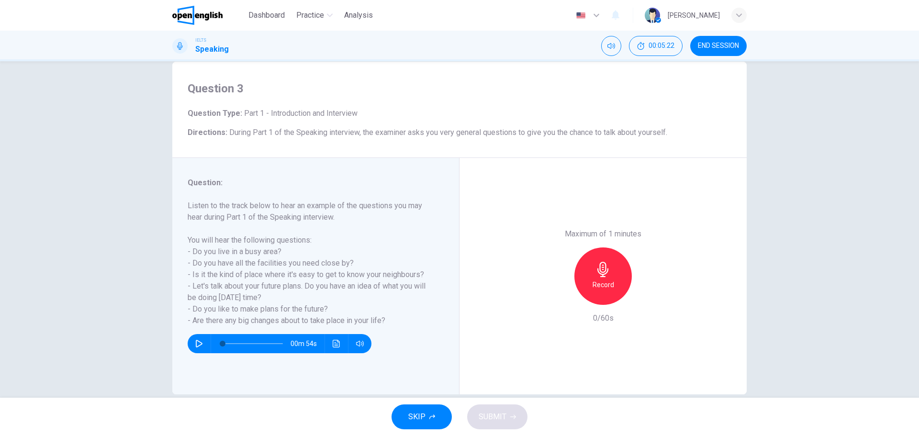
scroll to position [34, 0]
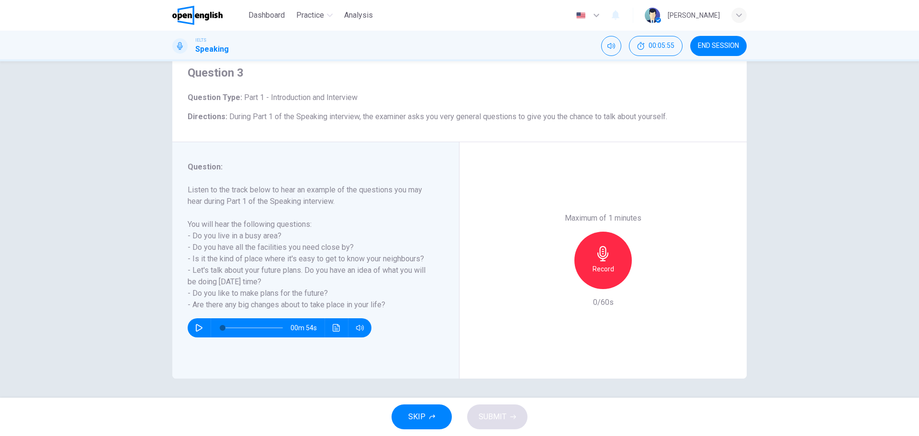
click at [587, 262] on div "Record" at bounding box center [603, 260] width 57 height 57
click at [586, 249] on div "Stop" at bounding box center [603, 260] width 57 height 57
click at [557, 280] on icon "button" at bounding box center [559, 281] width 9 height 9
click at [599, 261] on icon "button" at bounding box center [603, 253] width 11 height 15
click at [590, 260] on div "Stop" at bounding box center [603, 260] width 57 height 57
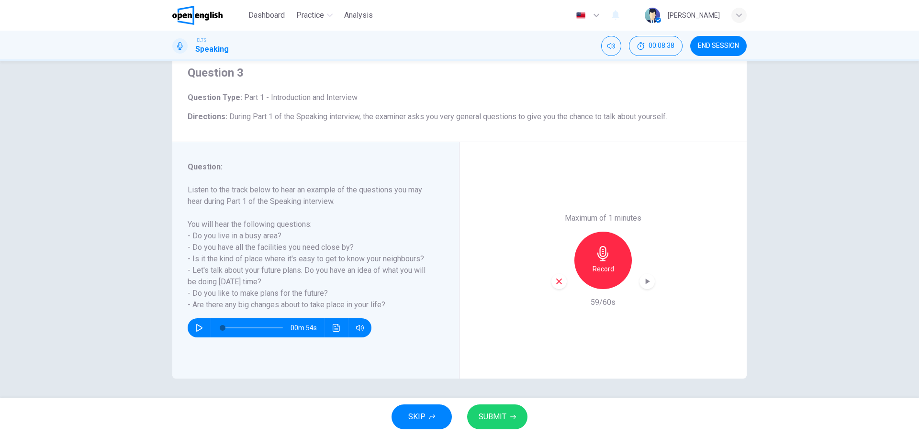
click at [494, 408] on button "SUBMIT" at bounding box center [497, 417] width 60 height 25
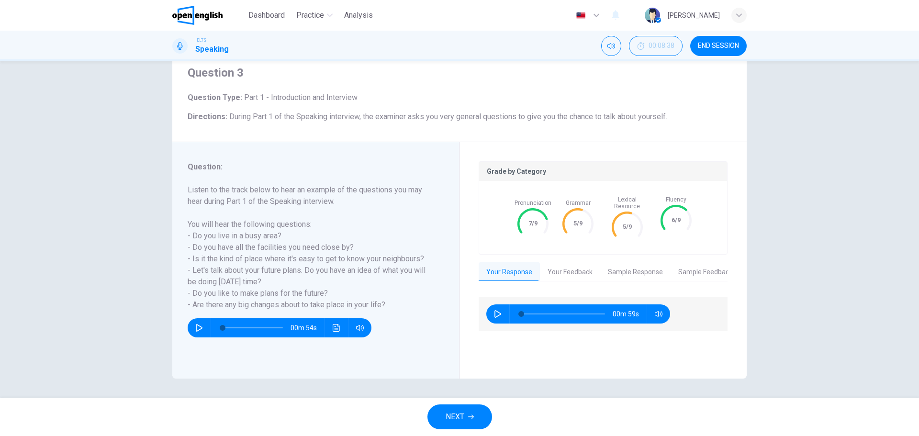
click at [465, 424] on button "NEXT" at bounding box center [460, 417] width 65 height 25
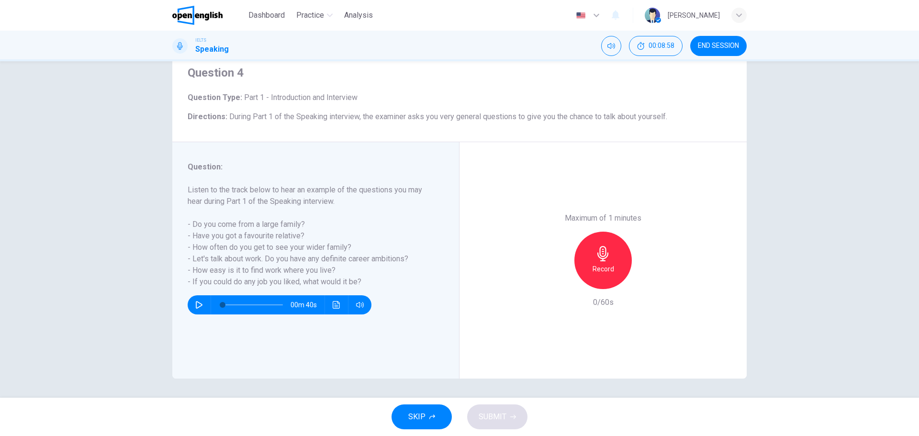
click at [601, 264] on h6 "Record" at bounding box center [604, 268] width 22 height 11
click at [606, 267] on h6 "Stop" at bounding box center [603, 268] width 14 height 11
click at [556, 283] on icon "button" at bounding box center [559, 281] width 9 height 9
click at [597, 264] on h6 "Record" at bounding box center [604, 268] width 22 height 11
click at [585, 255] on div "Stop" at bounding box center [603, 260] width 57 height 57
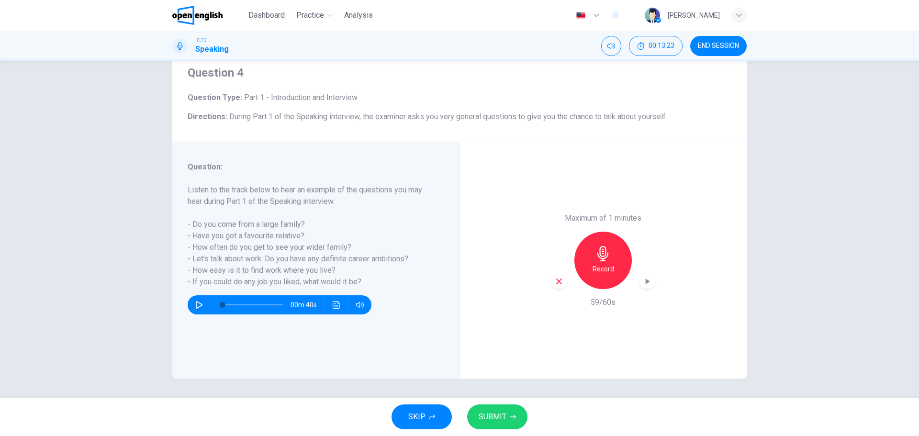
click at [500, 420] on span "SUBMIT" at bounding box center [493, 416] width 28 height 13
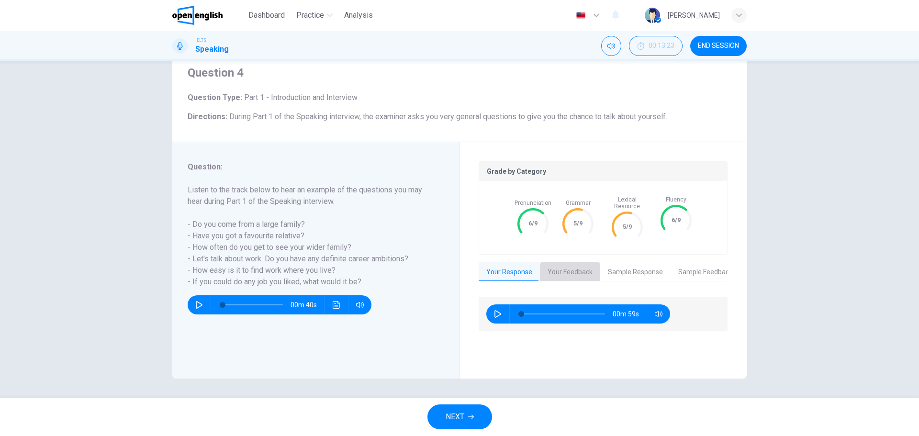
click at [559, 270] on button "Your Feedback" at bounding box center [570, 272] width 60 height 20
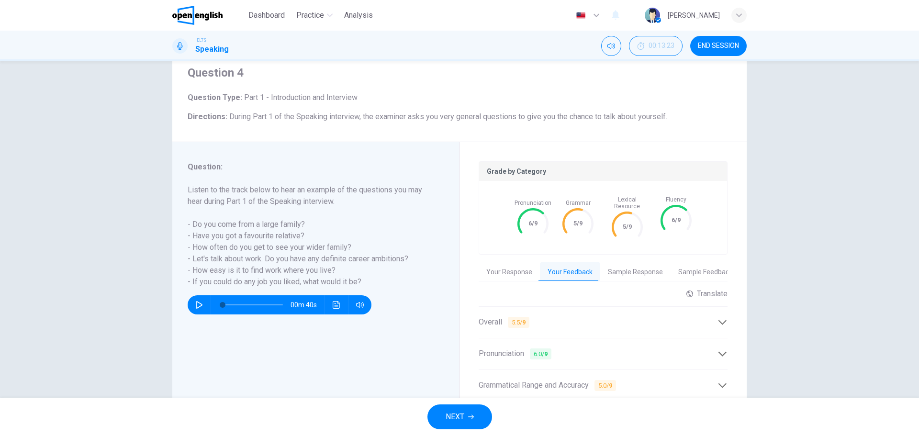
scroll to position [82, 0]
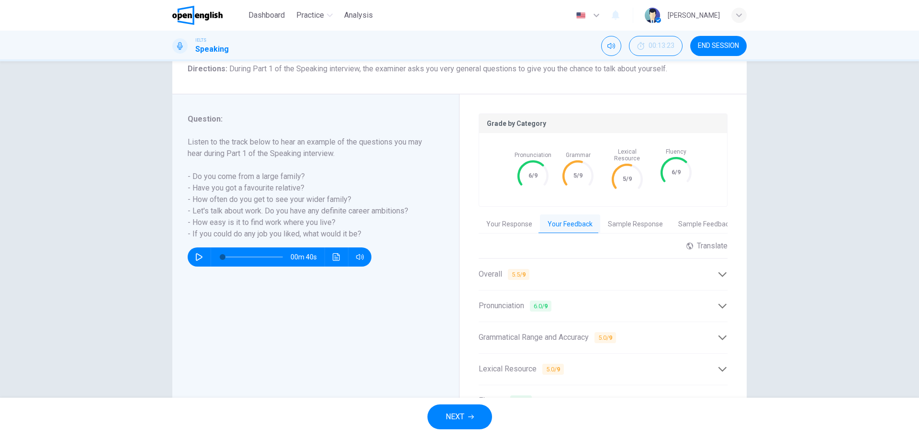
click at [690, 269] on div "Overall 5.5 / 9" at bounding box center [598, 275] width 239 height 12
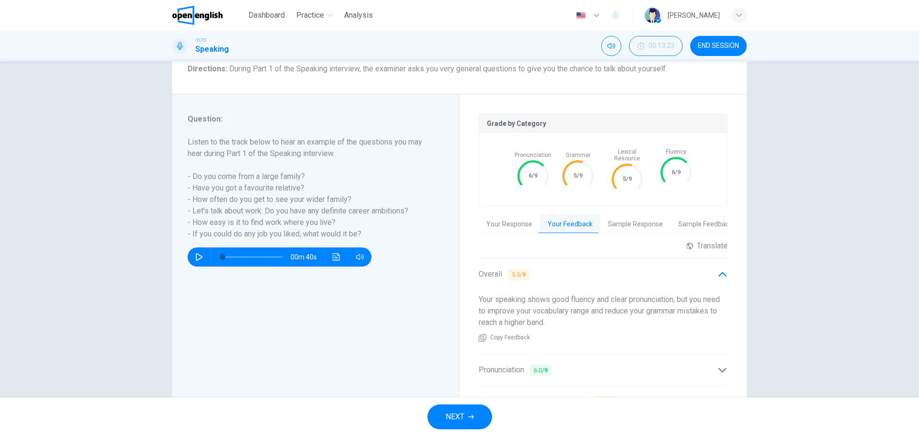
click at [630, 223] on button "Sample Response" at bounding box center [635, 224] width 70 height 20
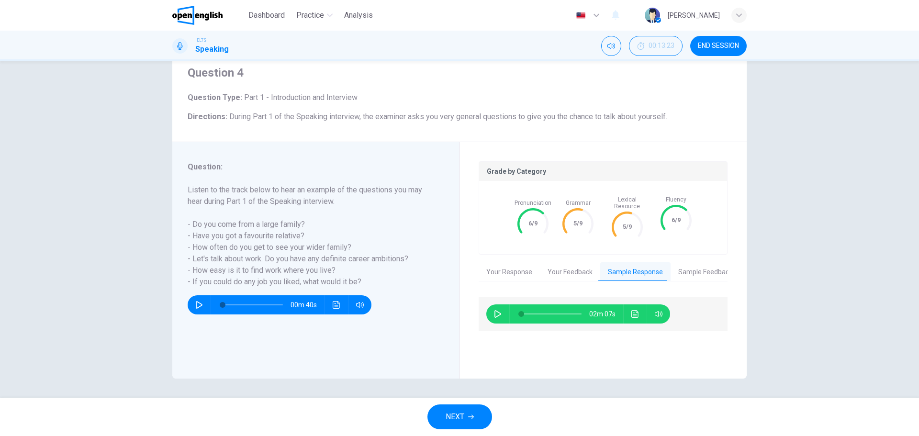
click at [564, 268] on button "Your Feedback" at bounding box center [570, 272] width 60 height 20
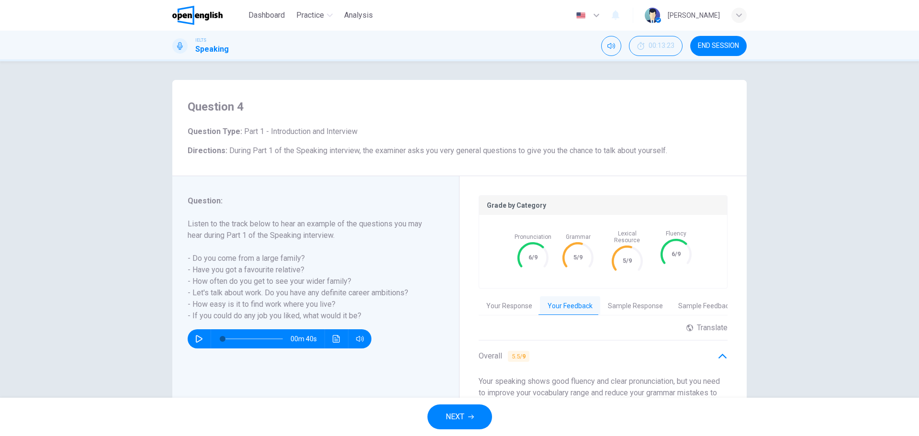
scroll to position [0, 0]
click at [469, 420] on button "NEXT" at bounding box center [460, 417] width 65 height 25
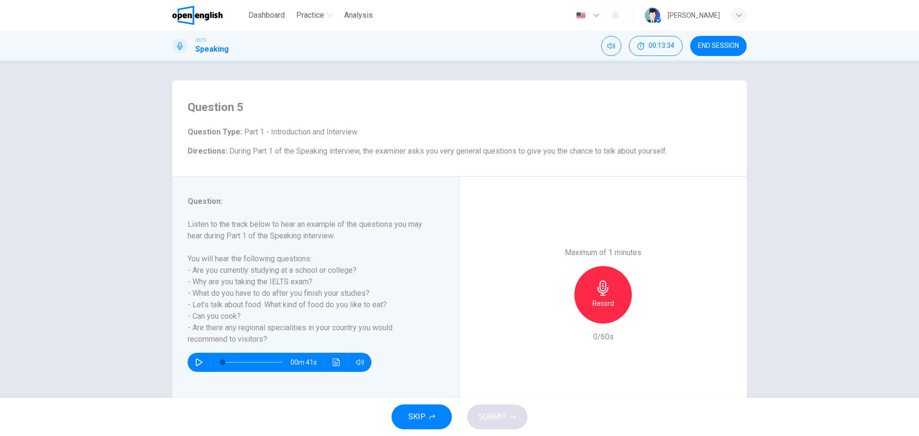
scroll to position [34, 0]
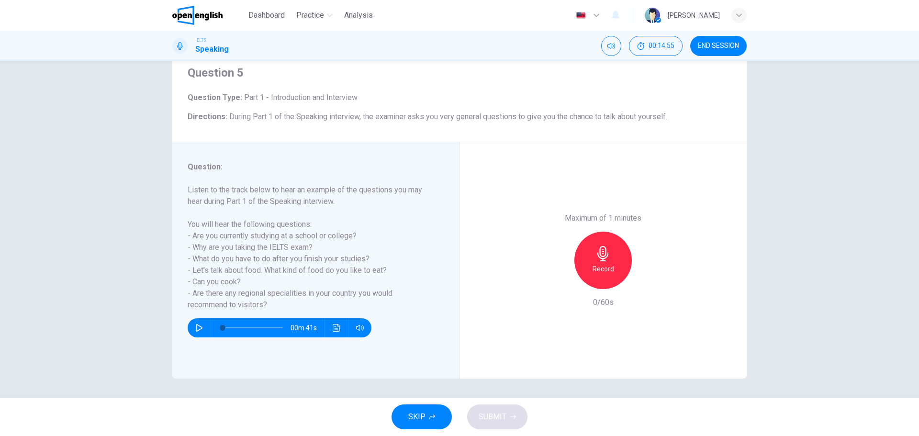
drag, startPoint x: 217, startPoint y: 121, endPoint x: 72, endPoint y: 459, distance: 368.0
click at [602, 266] on h6 "Record" at bounding box center [604, 268] width 22 height 11
click at [596, 257] on icon "button" at bounding box center [603, 253] width 15 height 15
click at [554, 287] on div "button" at bounding box center [559, 281] width 15 height 15
click at [590, 263] on div "Record" at bounding box center [603, 260] width 57 height 57
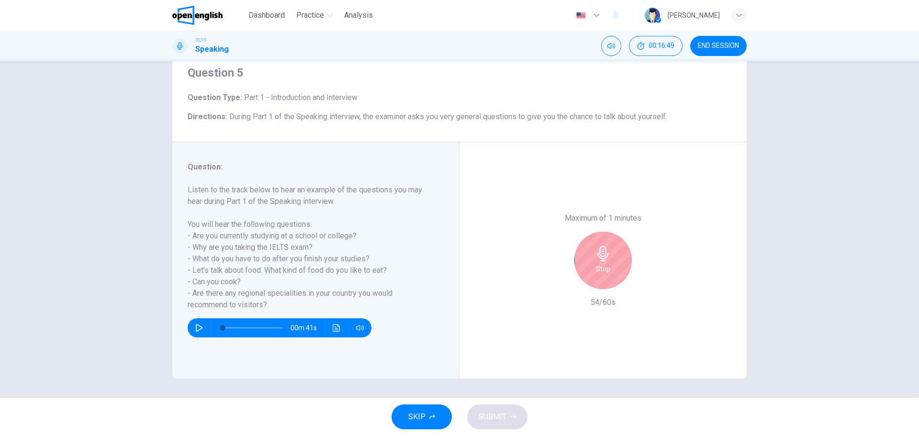
click at [598, 242] on div "Stop" at bounding box center [603, 260] width 57 height 57
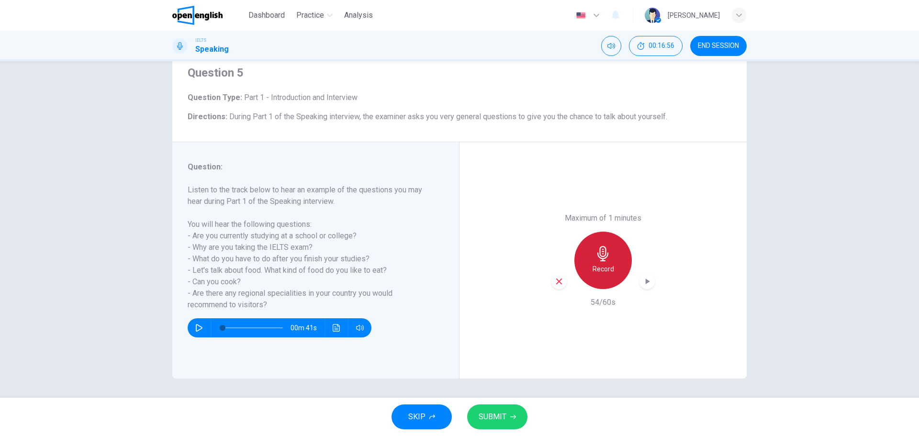
click at [599, 250] on icon "button" at bounding box center [603, 253] width 15 height 15
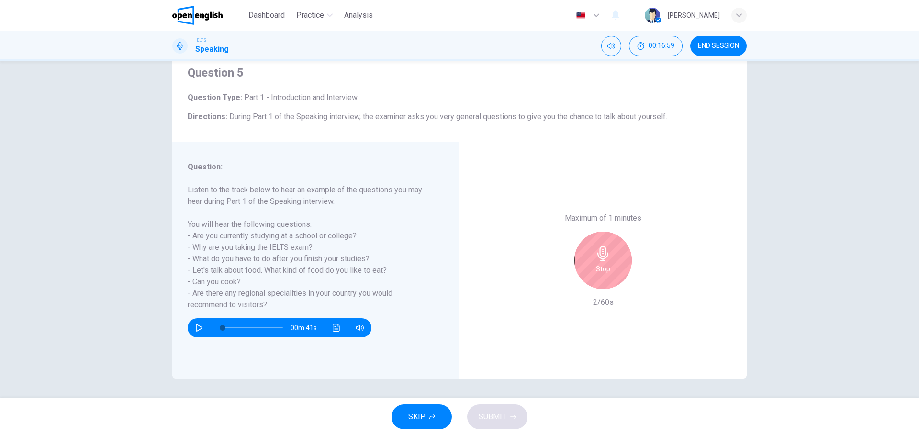
click at [599, 250] on icon "button" at bounding box center [603, 253] width 15 height 15
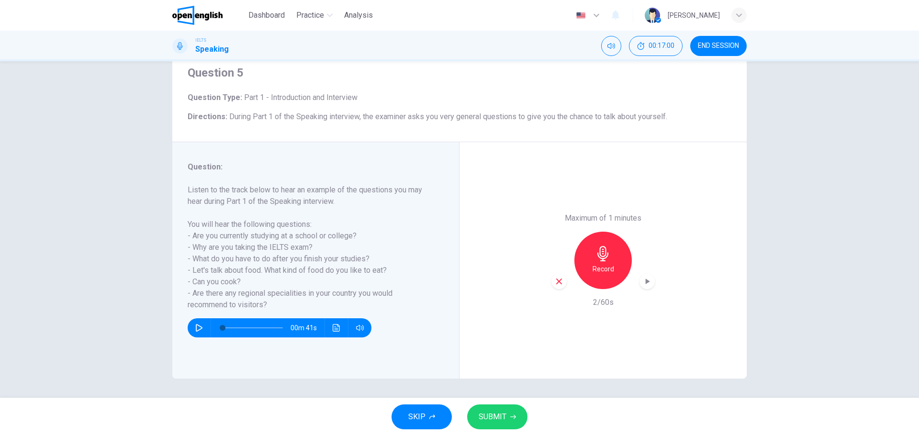
click at [649, 285] on icon "button" at bounding box center [648, 282] width 10 height 10
click at [558, 280] on icon "button" at bounding box center [559, 282] width 6 height 6
click at [589, 267] on div "Record" at bounding box center [603, 260] width 57 height 57
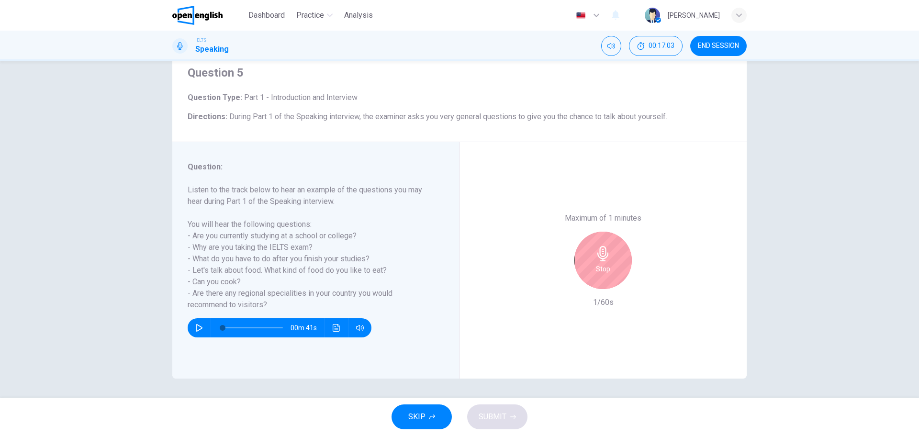
click at [590, 267] on div "Stop" at bounding box center [603, 260] width 57 height 57
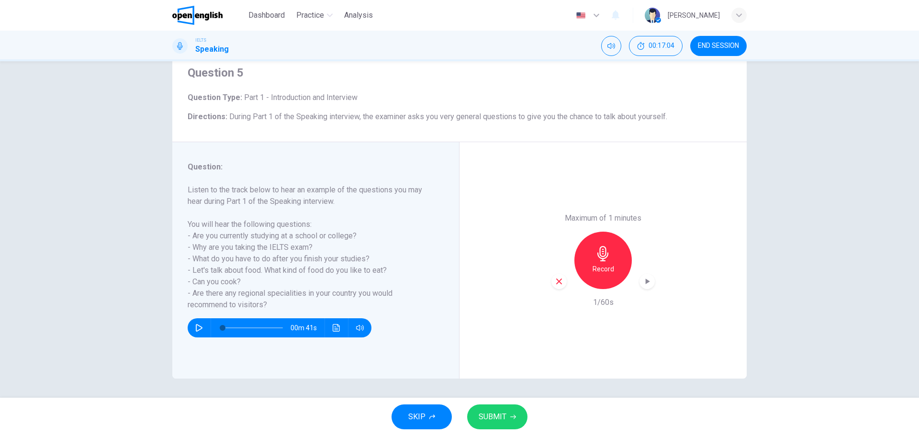
click at [559, 282] on icon "button" at bounding box center [559, 281] width 9 height 9
click at [598, 269] on h6 "Record" at bounding box center [604, 268] width 22 height 11
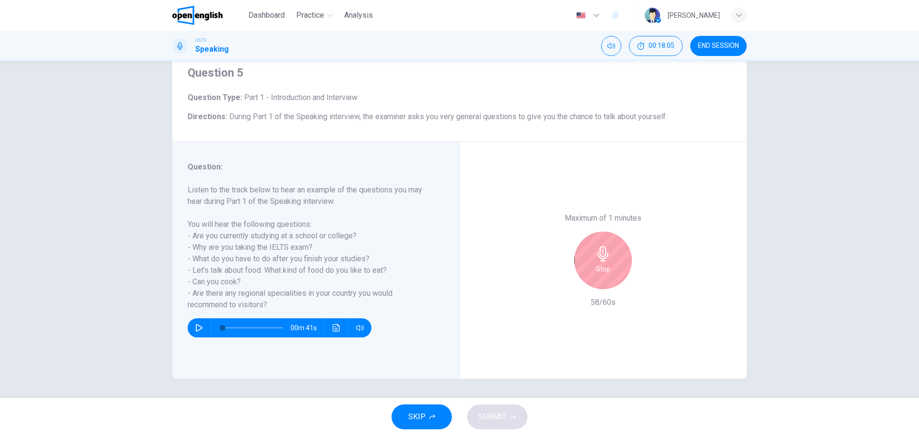
click at [603, 253] on icon "button" at bounding box center [603, 253] width 11 height 15
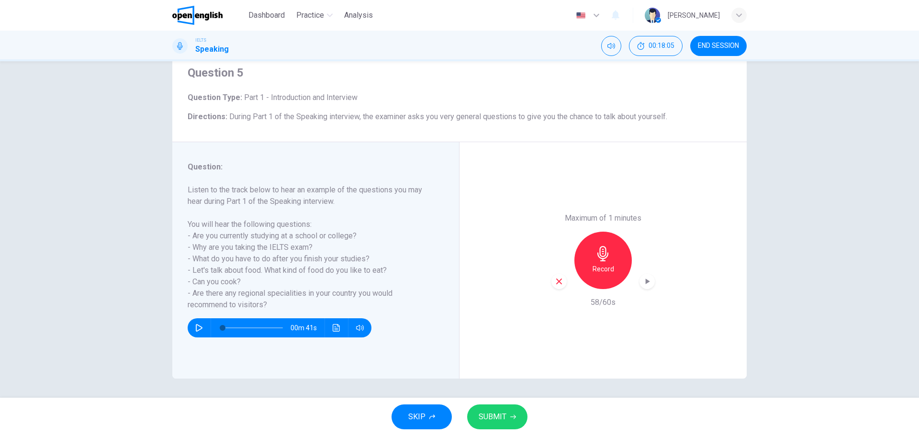
click at [499, 413] on span "SUBMIT" at bounding box center [493, 416] width 28 height 13
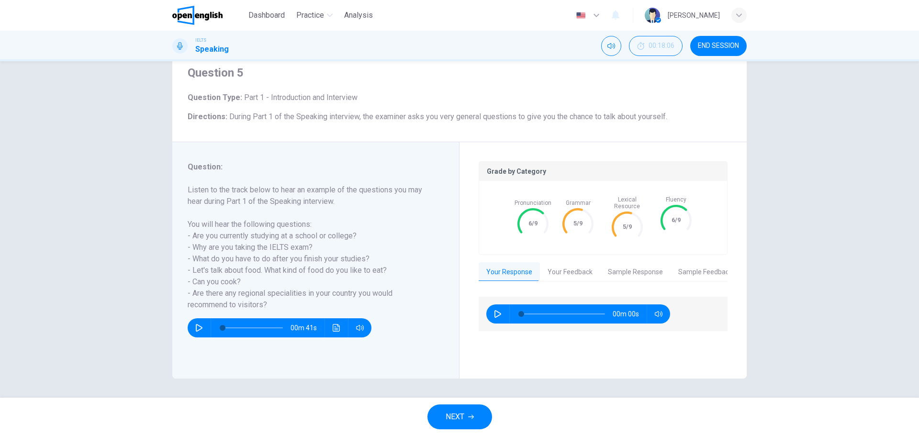
click at [266, 295] on h6 "Listen to the track below to hear an example of the questions you may hear duri…" at bounding box center [310, 247] width 245 height 126
click at [551, 266] on button "Your Feedback" at bounding box center [570, 272] width 60 height 20
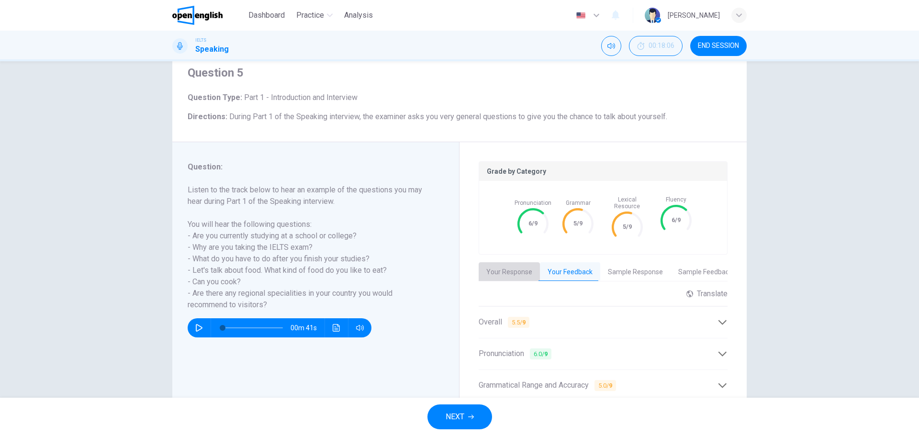
click at [511, 265] on button "Your Response" at bounding box center [509, 272] width 61 height 20
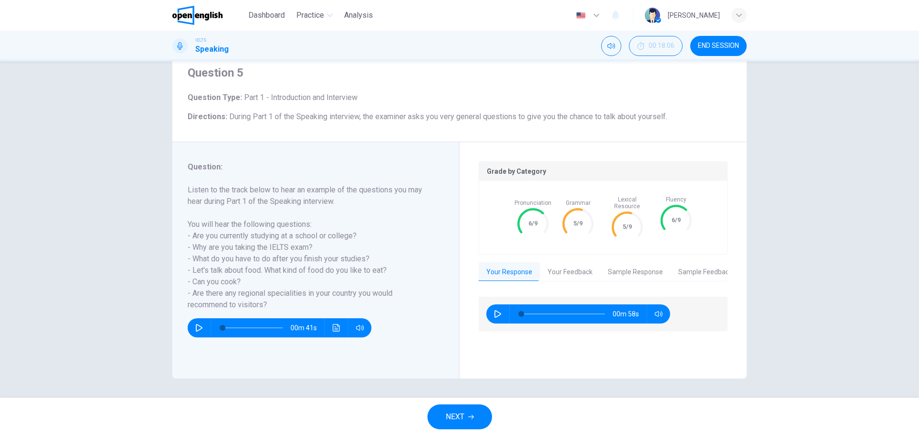
click at [567, 271] on button "Your Feedback" at bounding box center [570, 272] width 60 height 20
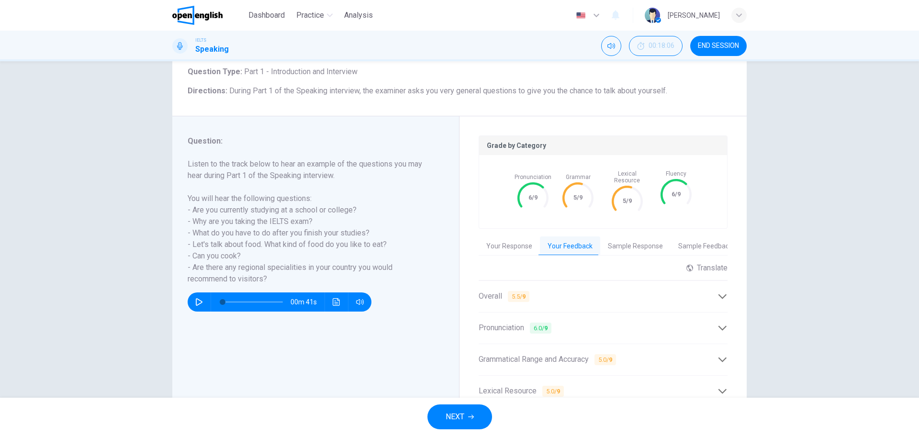
scroll to position [82, 0]
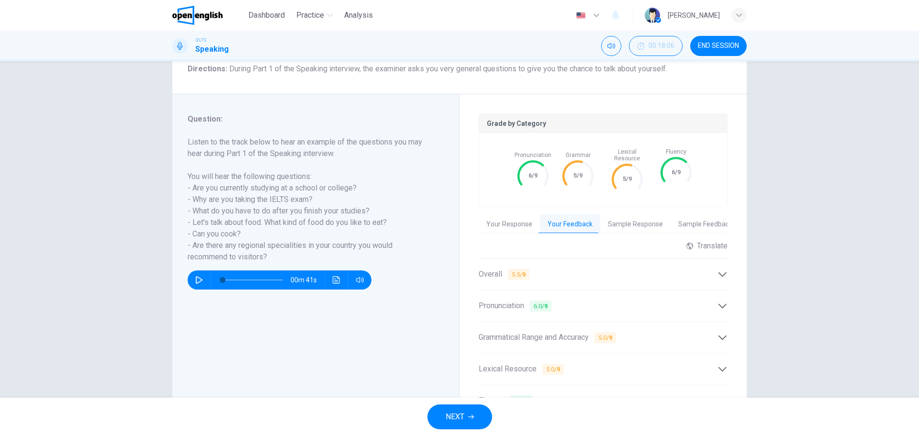
click at [563, 280] on div "Overall 5.5 / 9 Your fluency and pronunciation are at band 6, but work on impro…" at bounding box center [603, 275] width 249 height 32
click at [564, 271] on div "Overall 5.5 / 9" at bounding box center [598, 275] width 239 height 12
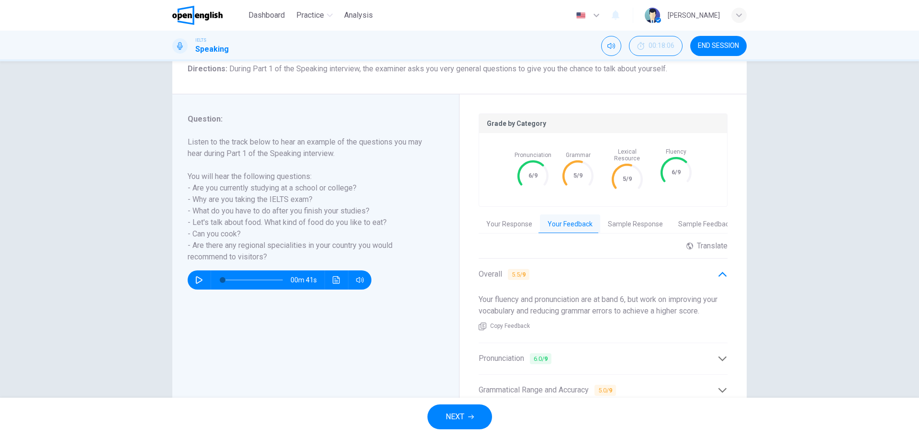
click at [618, 263] on div "Overall 5.5 / 9" at bounding box center [603, 274] width 249 height 23
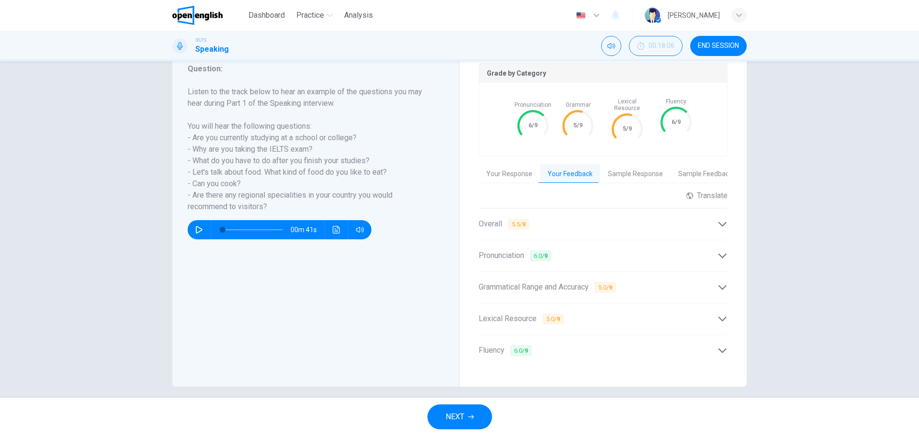
scroll to position [134, 0]
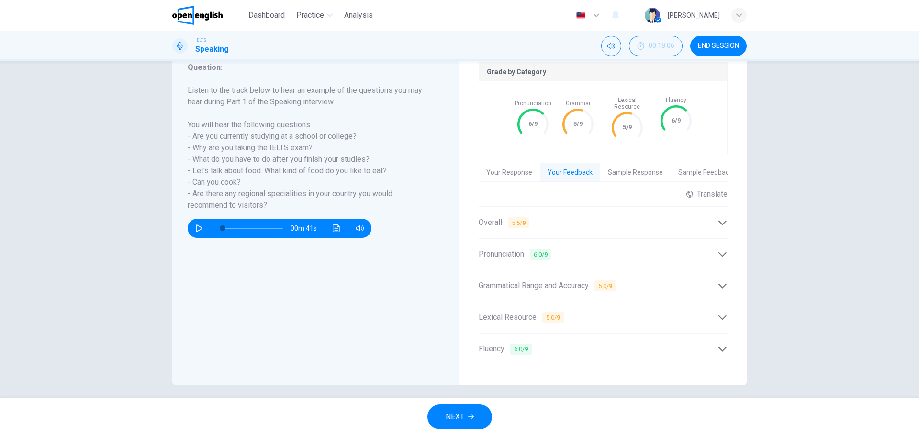
click at [573, 313] on div "Lexical Resource 5.0 / 9" at bounding box center [598, 318] width 239 height 12
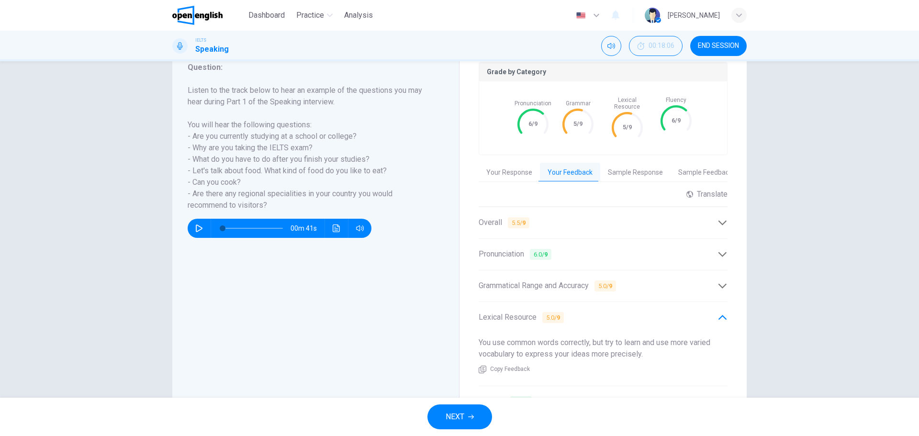
click at [547, 312] on span "5.0 / 9" at bounding box center [553, 317] width 22 height 11
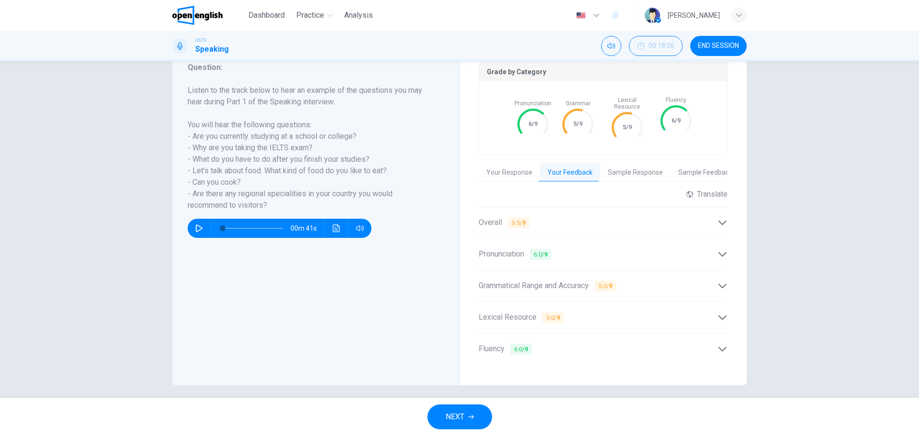
click at [444, 411] on button "NEXT" at bounding box center [460, 417] width 65 height 25
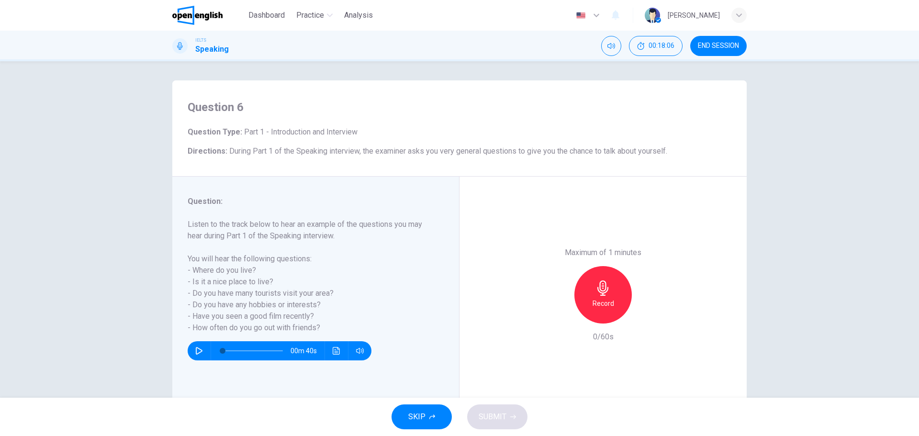
scroll to position [34, 0]
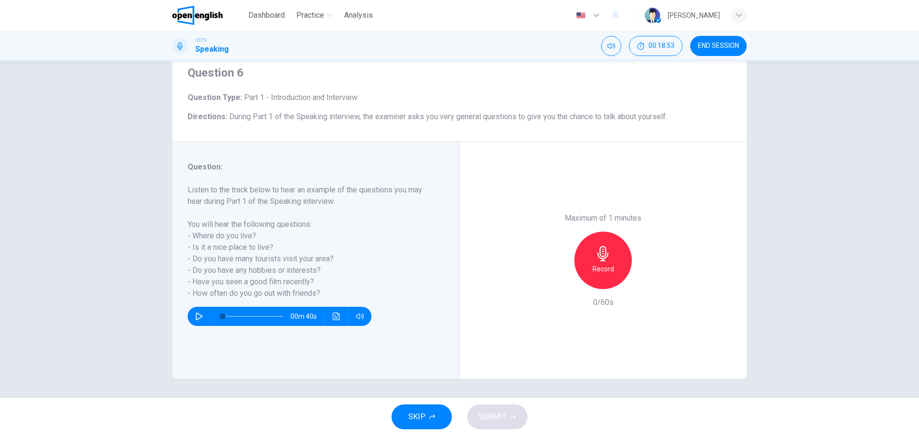
click at [605, 259] on icon "button" at bounding box center [603, 253] width 15 height 15
click at [586, 258] on div "Stop" at bounding box center [603, 260] width 57 height 57
click at [508, 410] on button "SUBMIT" at bounding box center [497, 417] width 60 height 25
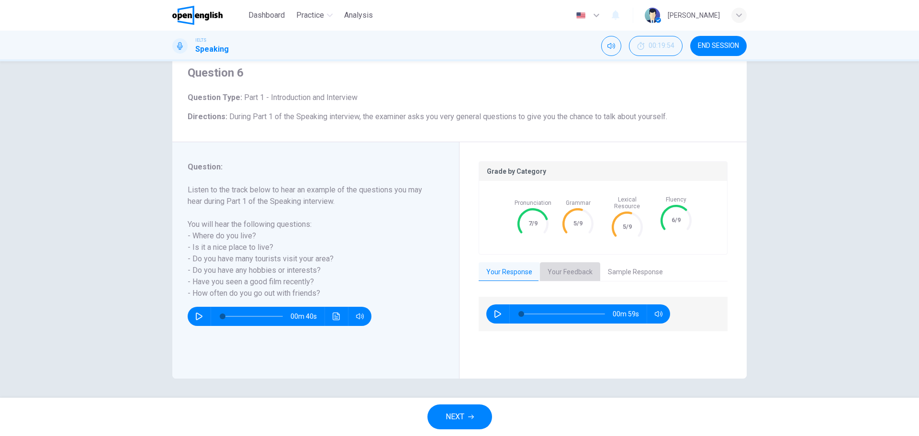
click at [566, 264] on button "Your Feedback" at bounding box center [570, 272] width 60 height 20
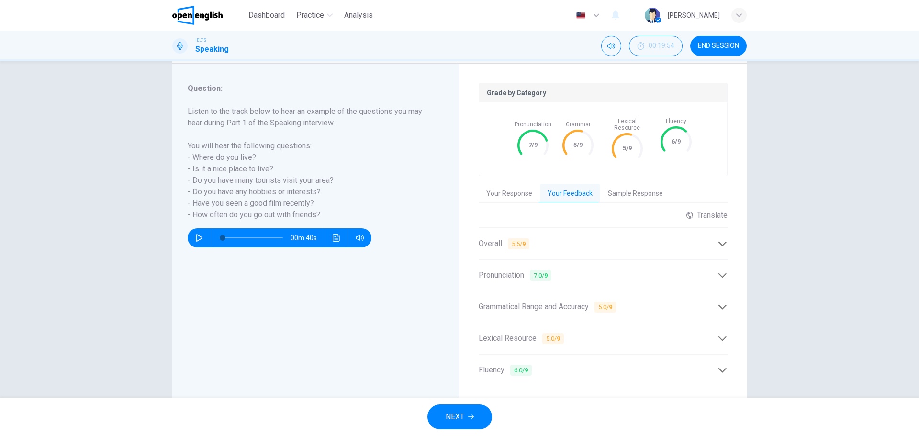
scroll to position [130, 0]
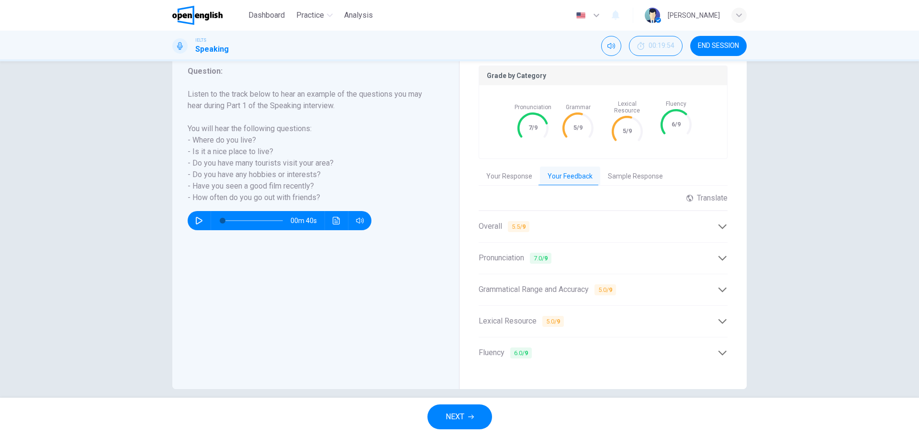
click at [557, 222] on div "Overall 5.5 / 9" at bounding box center [598, 227] width 239 height 12
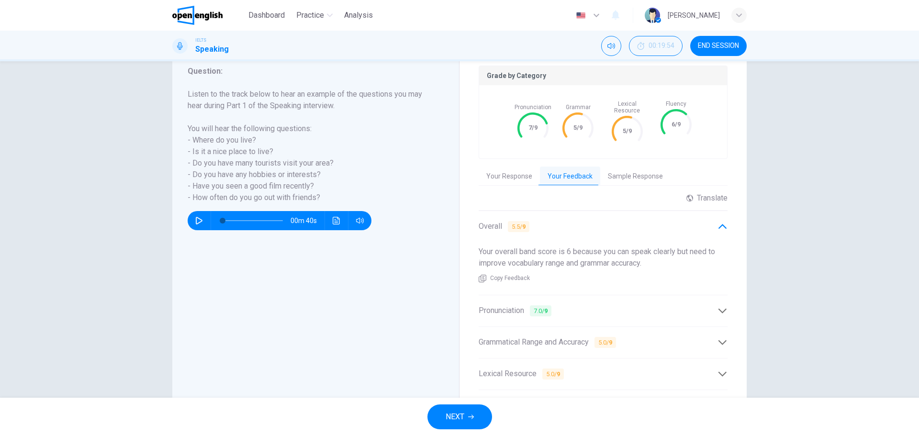
click at [557, 222] on div "Overall 5.5 / 9" at bounding box center [598, 227] width 239 height 12
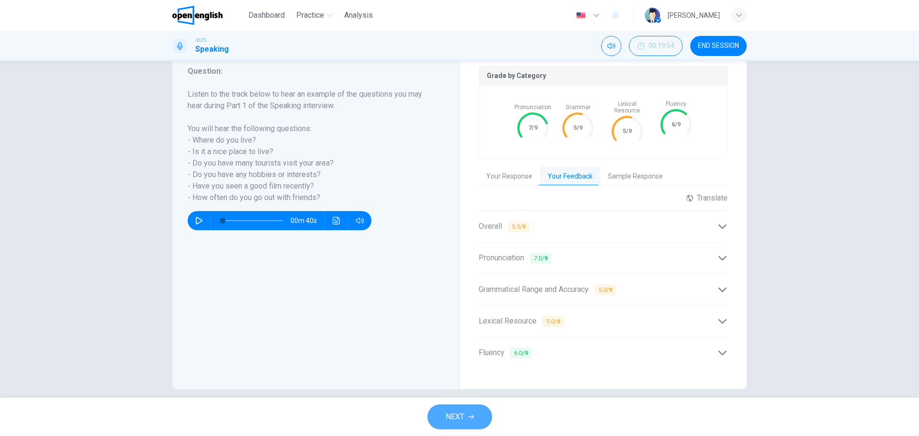
click at [469, 418] on icon "button" at bounding box center [471, 417] width 6 height 6
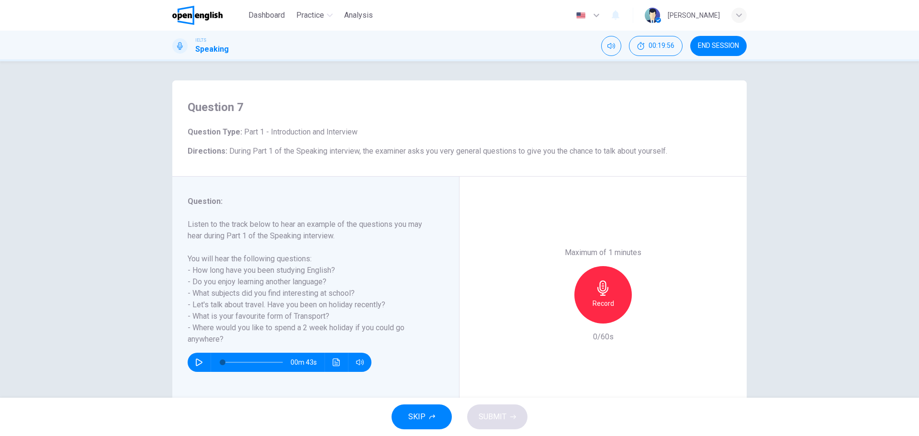
scroll to position [34, 0]
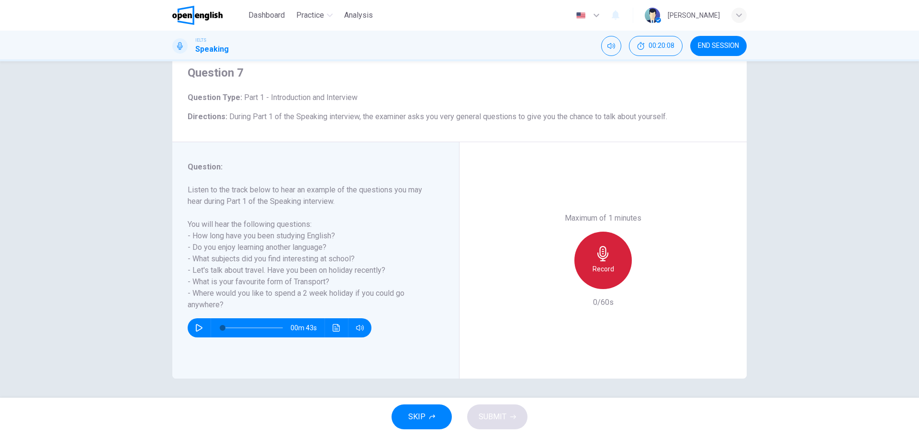
click at [616, 268] on div "Record" at bounding box center [603, 260] width 57 height 57
click at [616, 268] on div "Stop" at bounding box center [603, 260] width 57 height 57
click at [552, 280] on div "button" at bounding box center [559, 281] width 15 height 15
click at [596, 260] on icon "button" at bounding box center [603, 253] width 15 height 15
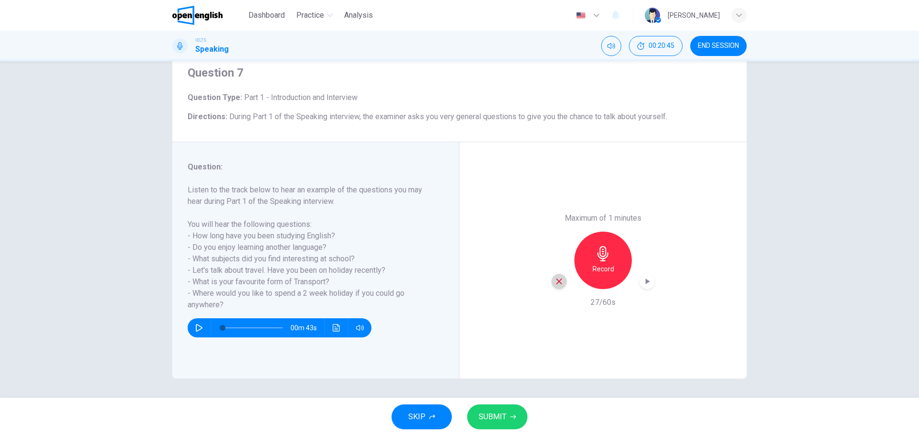
click at [561, 280] on div "button" at bounding box center [559, 281] width 15 height 15
click at [587, 263] on div "Record" at bounding box center [603, 260] width 57 height 57
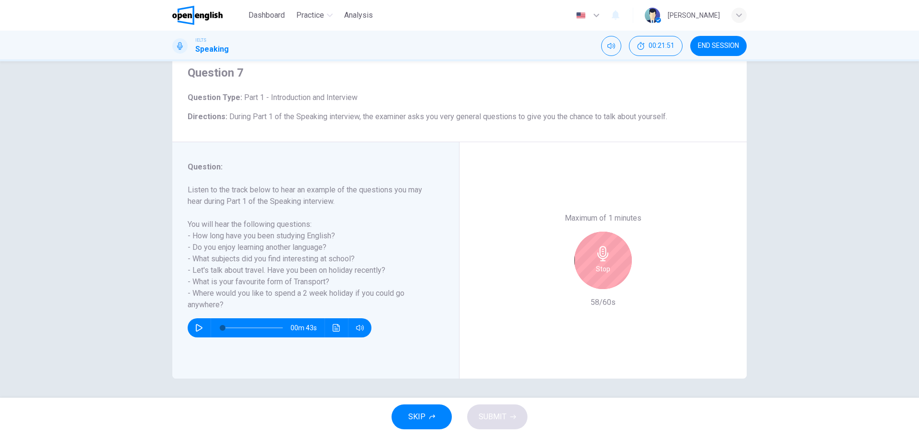
click at [587, 263] on div "Stop" at bounding box center [603, 260] width 57 height 57
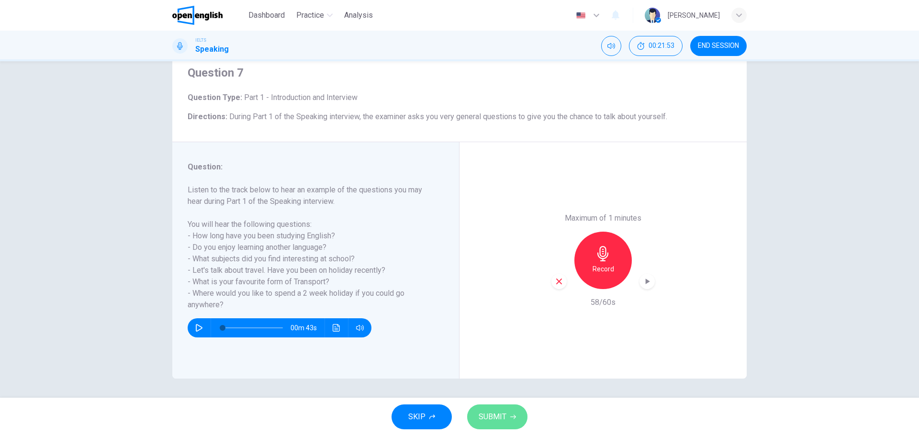
click at [500, 421] on span "SUBMIT" at bounding box center [493, 416] width 28 height 13
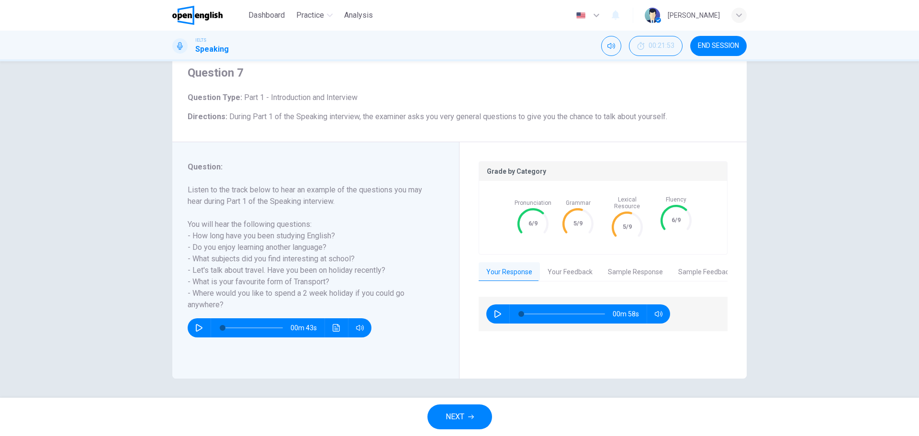
click at [561, 271] on button "Your Feedback" at bounding box center [570, 272] width 60 height 20
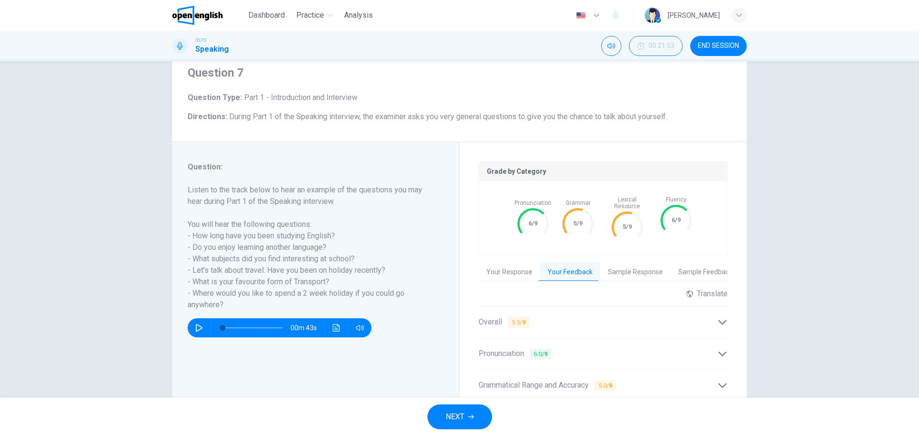
click at [539, 317] on div "Overall 5.5 / 9" at bounding box center [598, 322] width 239 height 12
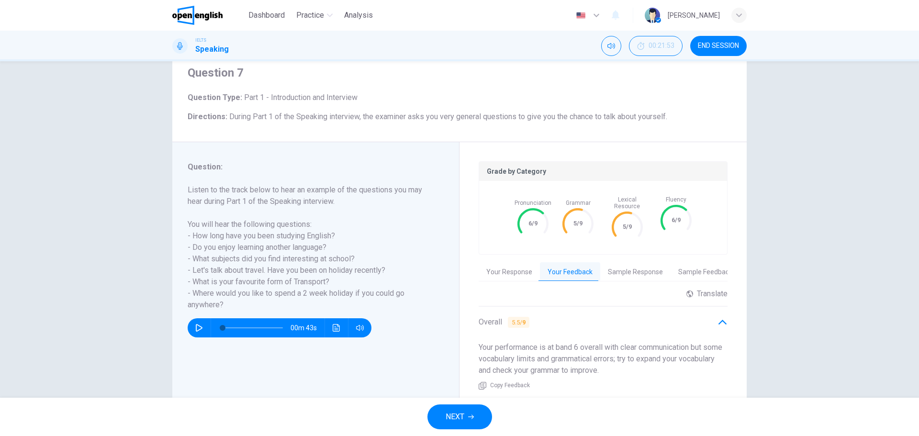
click at [539, 317] on div "Overall 5.5 / 9" at bounding box center [598, 322] width 239 height 12
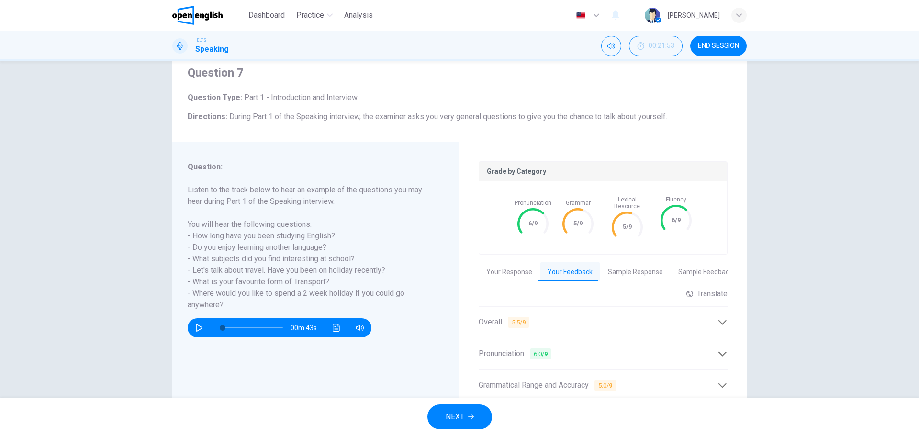
click at [539, 317] on div "Overall 5.5 / 9" at bounding box center [598, 322] width 239 height 12
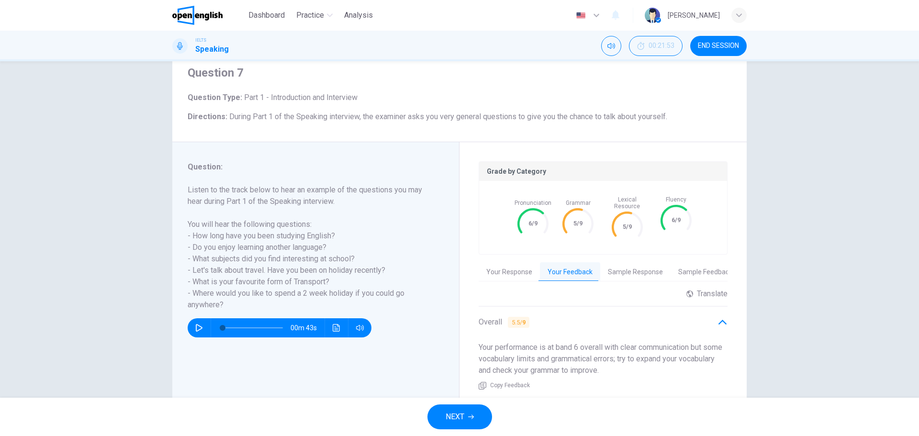
click at [539, 317] on div "Overall 5.5 / 9" at bounding box center [598, 322] width 239 height 12
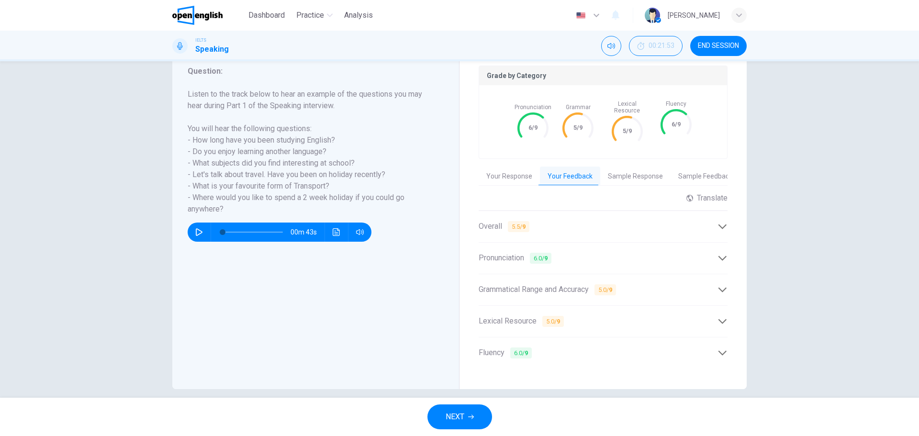
scroll to position [134, 0]
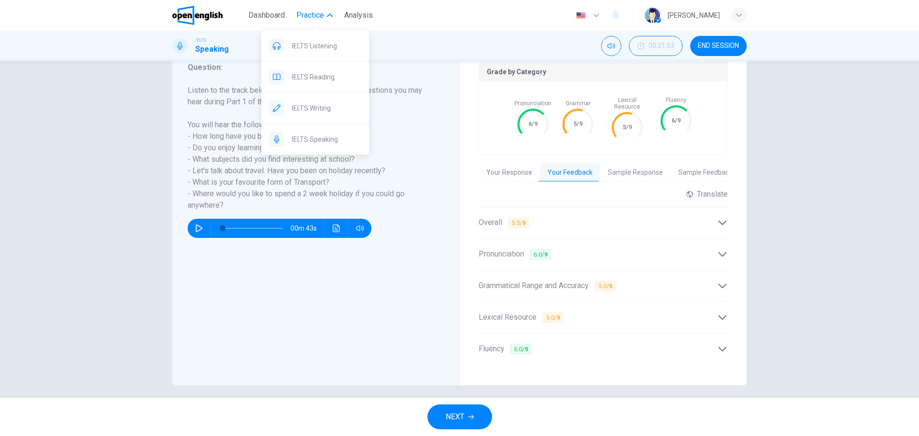
click at [310, 21] on span "Practice" at bounding box center [310, 15] width 28 height 11
click at [319, 17] on span "Practice" at bounding box center [310, 15] width 28 height 11
click at [308, 46] on span "IELTS Listening" at bounding box center [326, 45] width 69 height 11
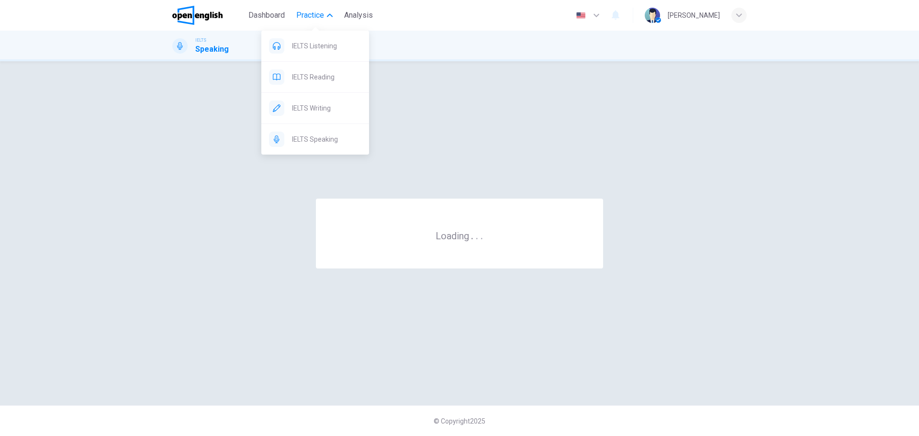
scroll to position [0, 0]
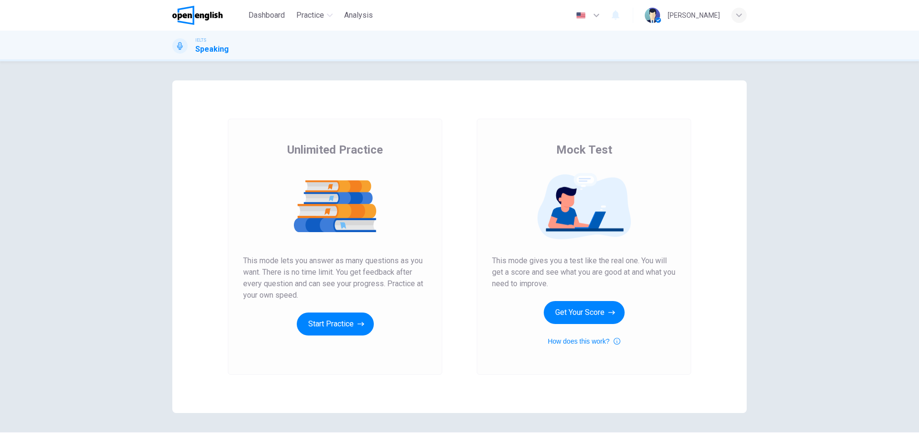
click at [453, 72] on div "Unlimited Practice Mock Test Unlimited Practice This mode lets you answer as ma…" at bounding box center [459, 248] width 919 height 375
